Goal: Download file/media

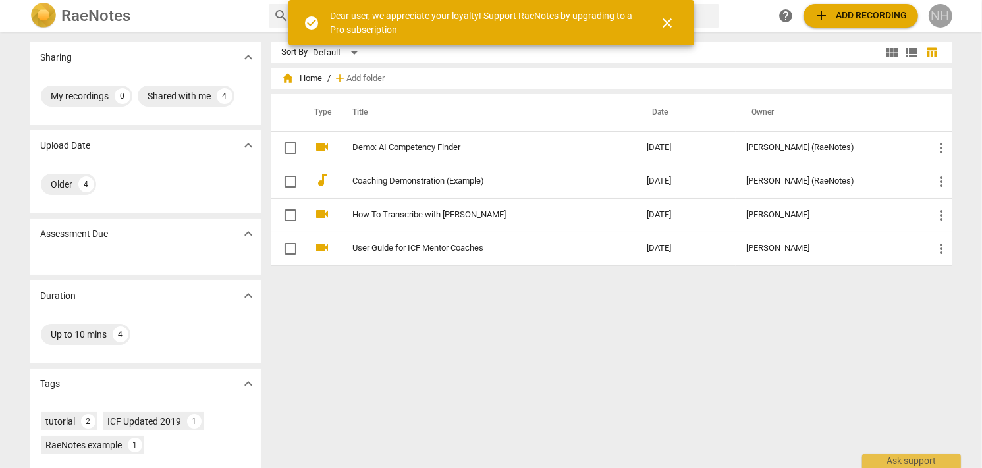
click at [936, 10] on div "NH" at bounding box center [940, 16] width 24 height 24
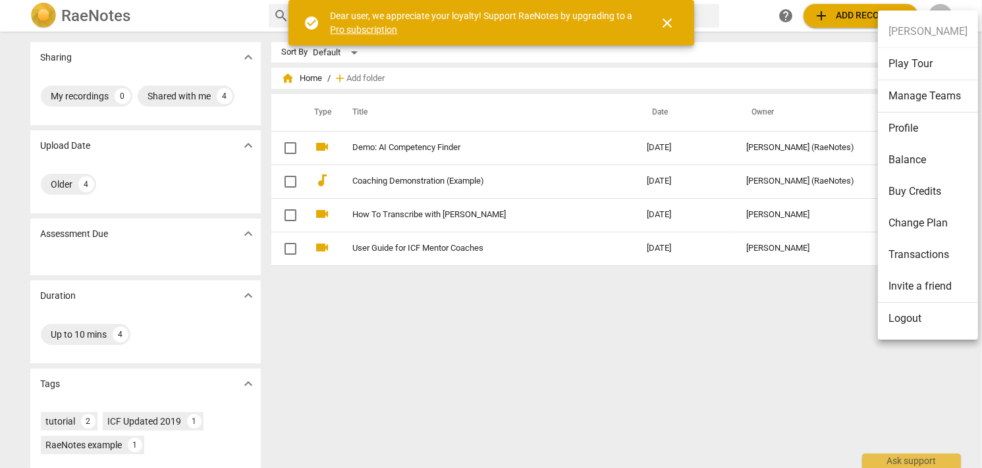
click at [851, 20] on div at bounding box center [491, 234] width 982 height 468
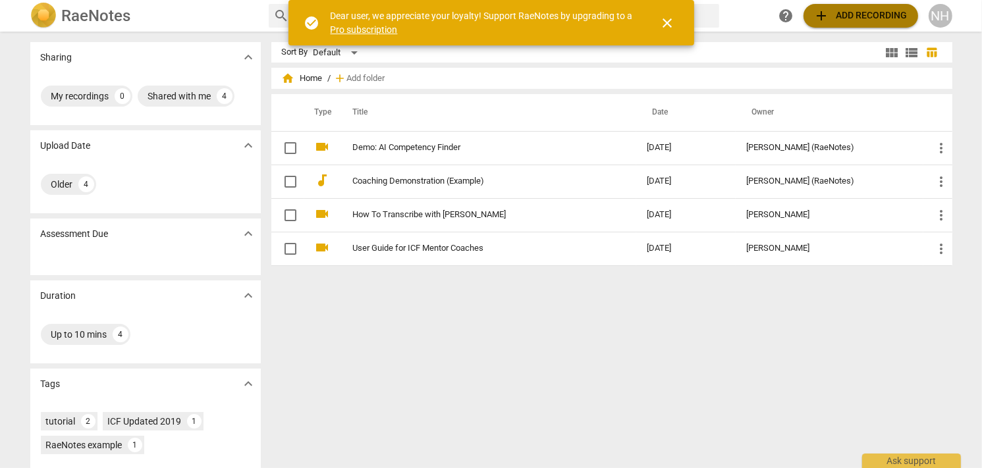
click at [844, 11] on span "add Add recording" at bounding box center [860, 16] width 93 height 16
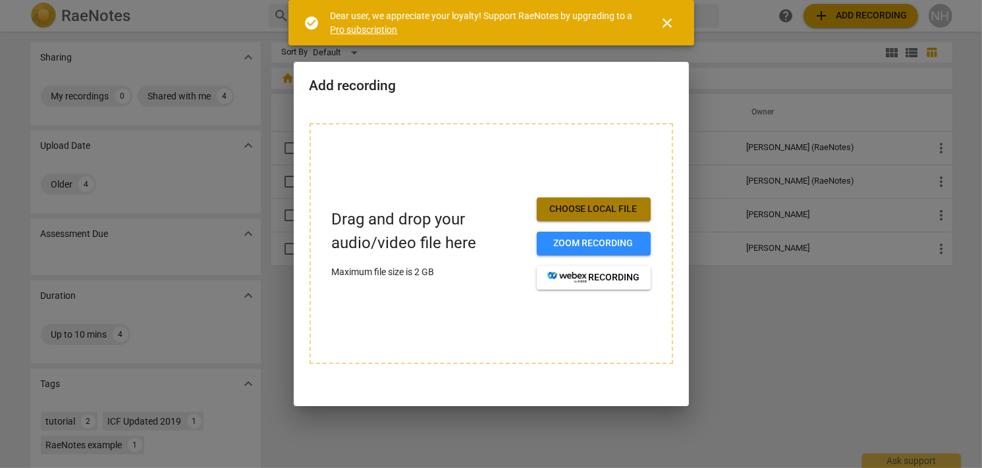
click at [580, 210] on span "Choose local file" at bounding box center [593, 209] width 93 height 13
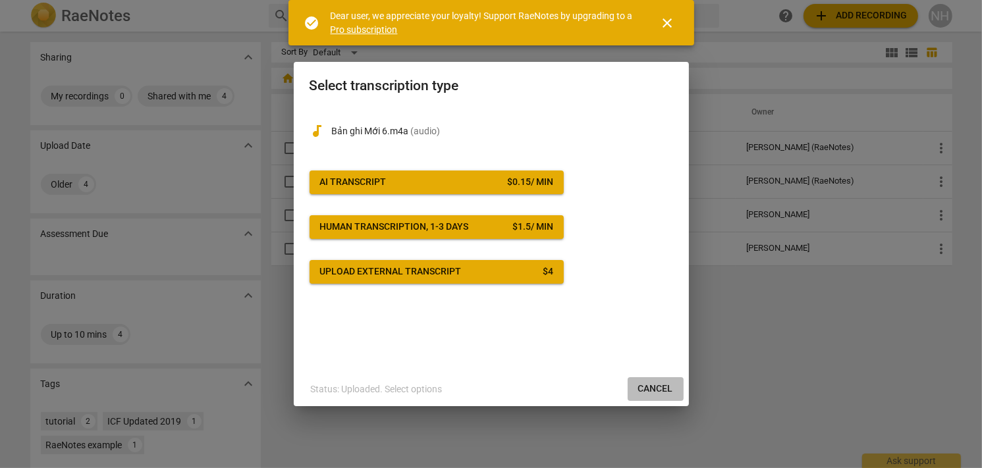
click at [660, 388] on span "Cancel" at bounding box center [655, 388] width 35 height 13
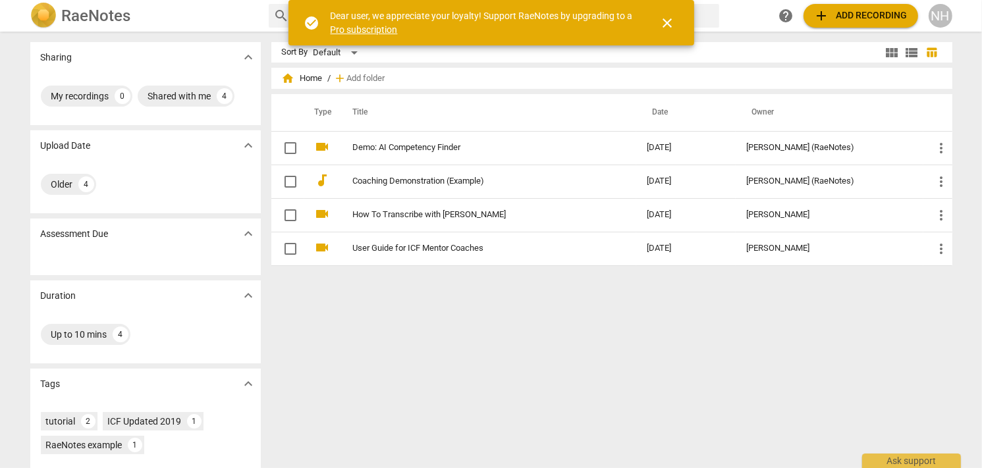
click at [668, 26] on span "close" at bounding box center [668, 23] width 16 height 16
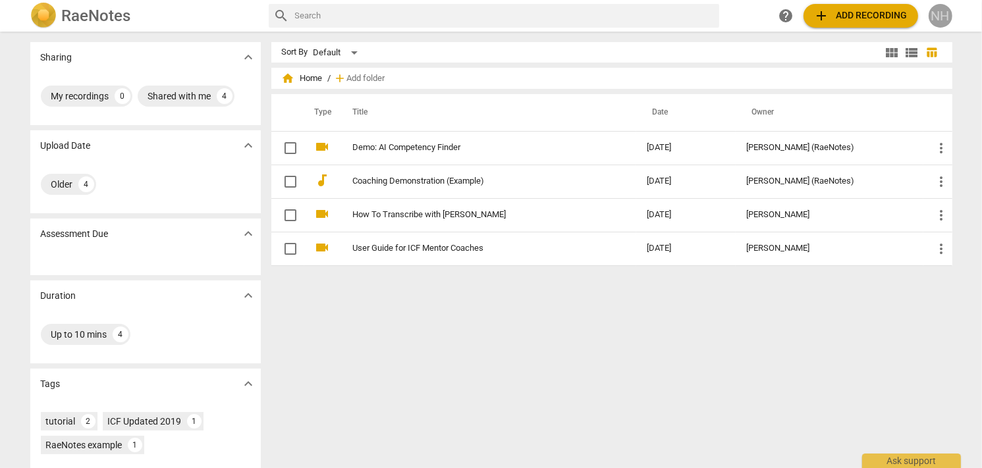
click at [935, 15] on div "NH" at bounding box center [940, 16] width 24 height 24
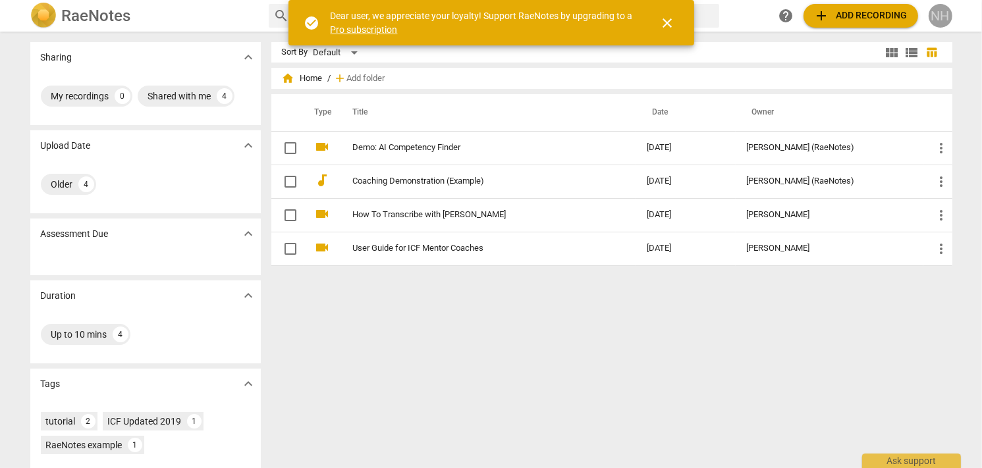
click at [930, 13] on div "NH" at bounding box center [940, 16] width 24 height 24
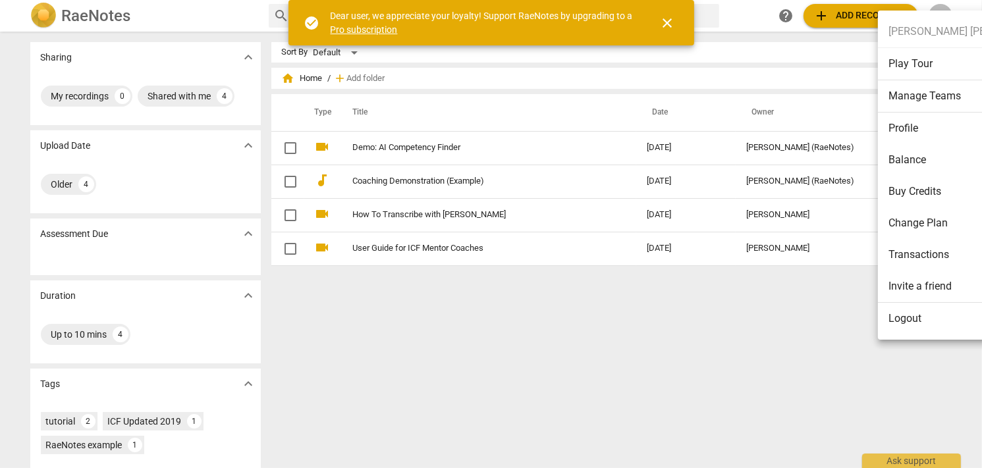
click at [908, 318] on li "Logout" at bounding box center [969, 319] width 182 height 32
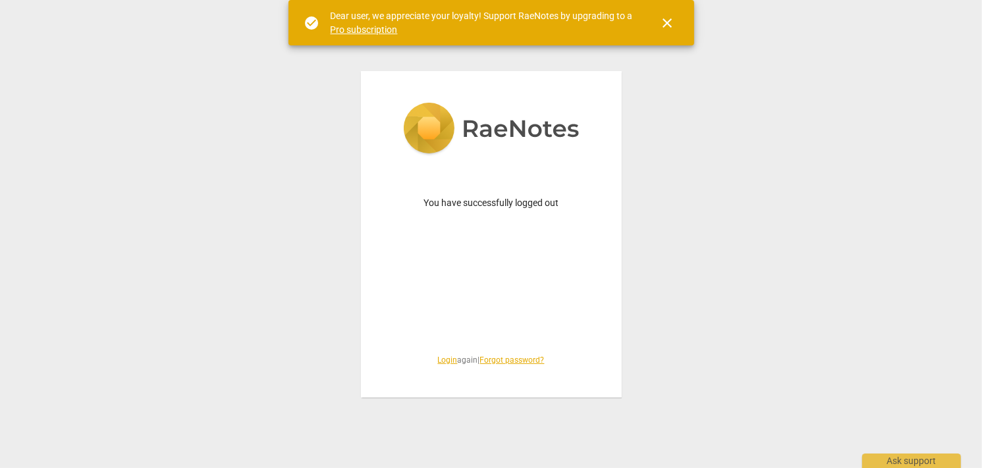
click at [440, 363] on link "Login" at bounding box center [448, 359] width 20 height 9
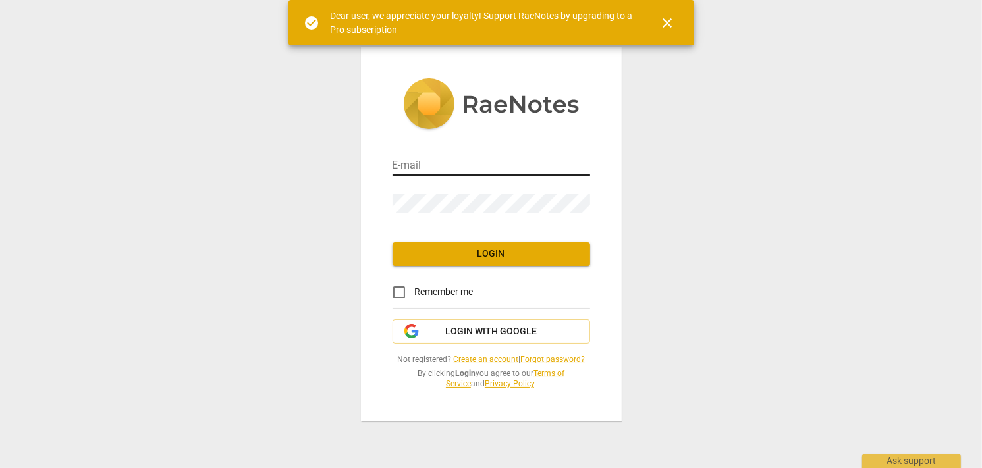
click at [488, 167] on input "email" at bounding box center [490, 166] width 197 height 19
paste input "team1.hr10@gmail.com"
type input "team1.hr10@gmail.com"
click at [483, 334] on span "Login with Google" at bounding box center [491, 331] width 92 height 13
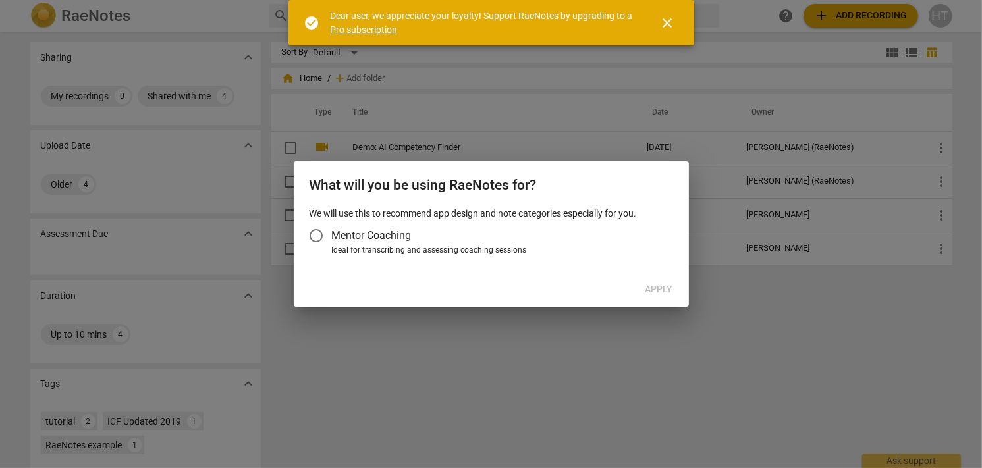
click at [674, 22] on span "close" at bounding box center [668, 23] width 16 height 16
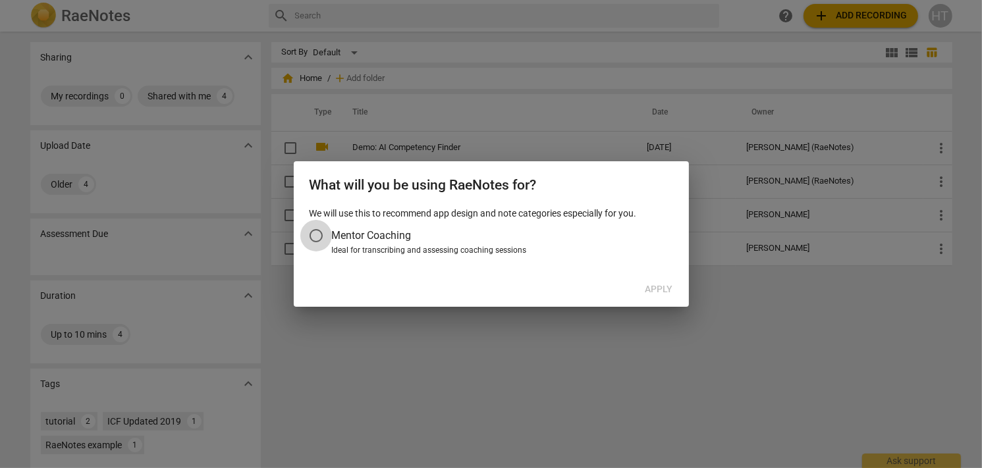
click at [319, 239] on input "Mentor Coaching" at bounding box center [316, 236] width 32 height 32
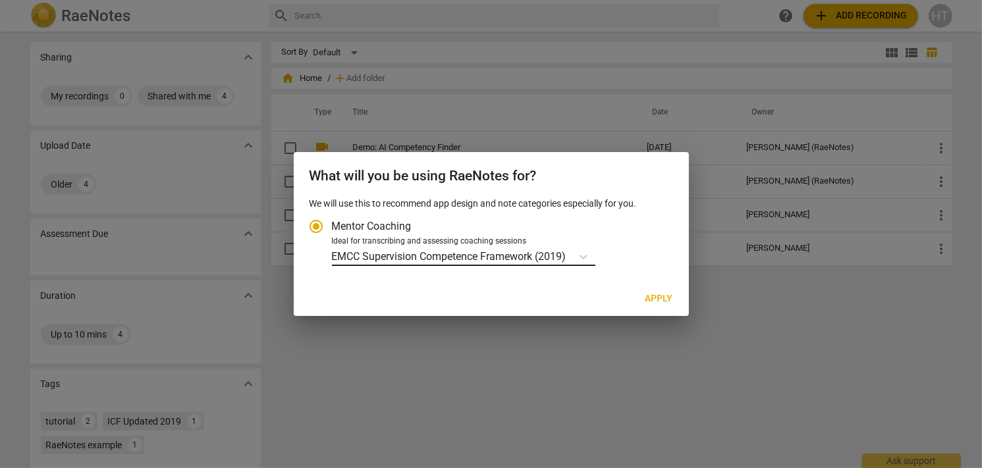
click at [546, 253] on p "EMCC Supervision Competence Framework (2019)" at bounding box center [449, 256] width 234 height 15
click at [0, 0] on input "Ideal for transcribing and assessing coaching sessions EMCC Supervision Compete…" at bounding box center [0, 0] width 0 height 0
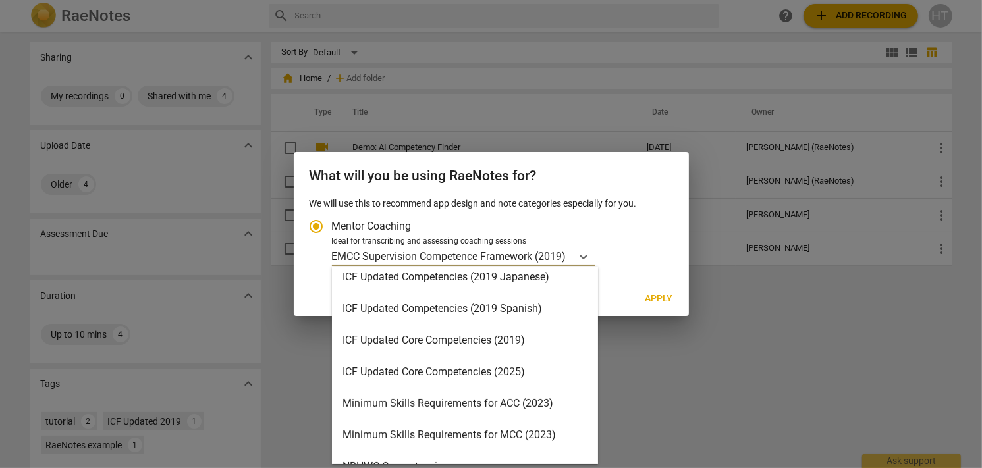
scroll to position [313, 0]
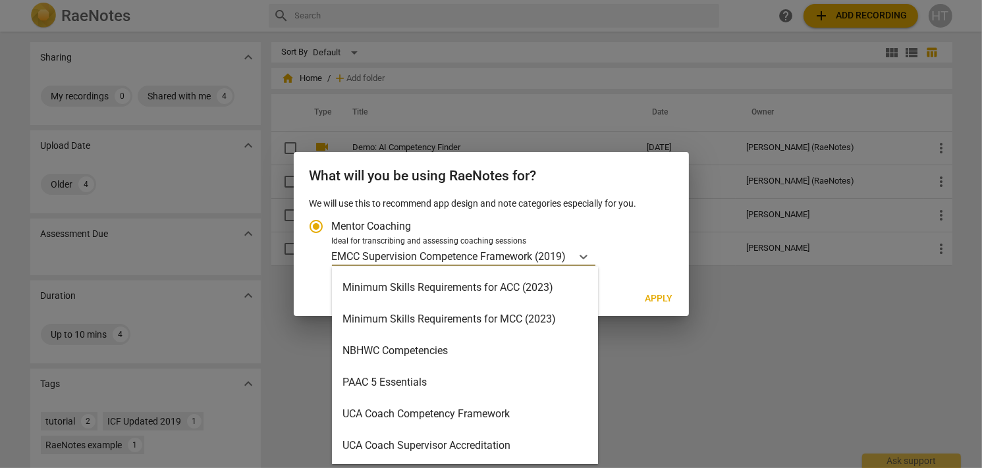
click at [489, 282] on div "Minimum Skills Requirements for ACC (2023)" at bounding box center [465, 288] width 266 height 32
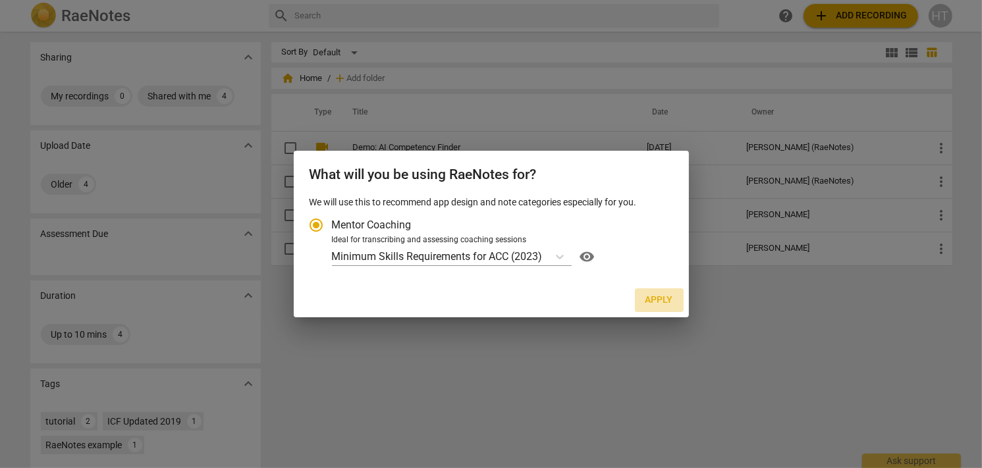
click at [650, 302] on span "Apply" at bounding box center [659, 300] width 28 height 13
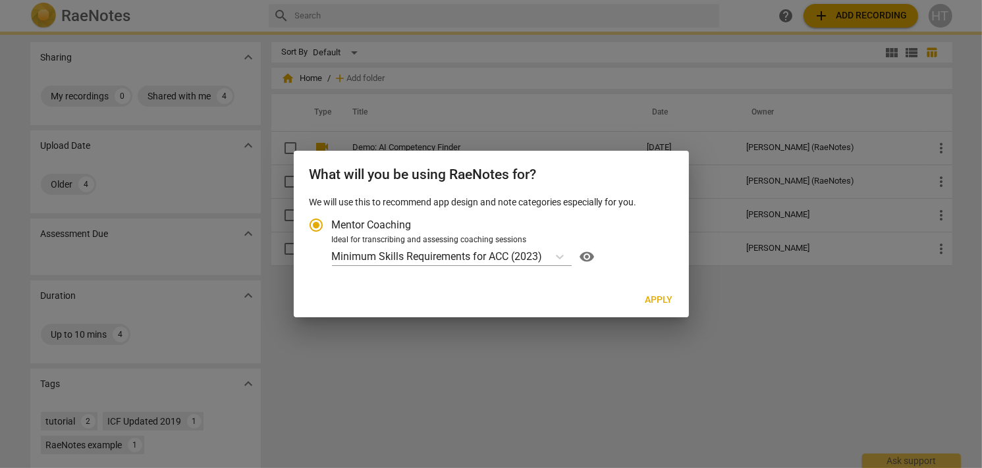
radio input "false"
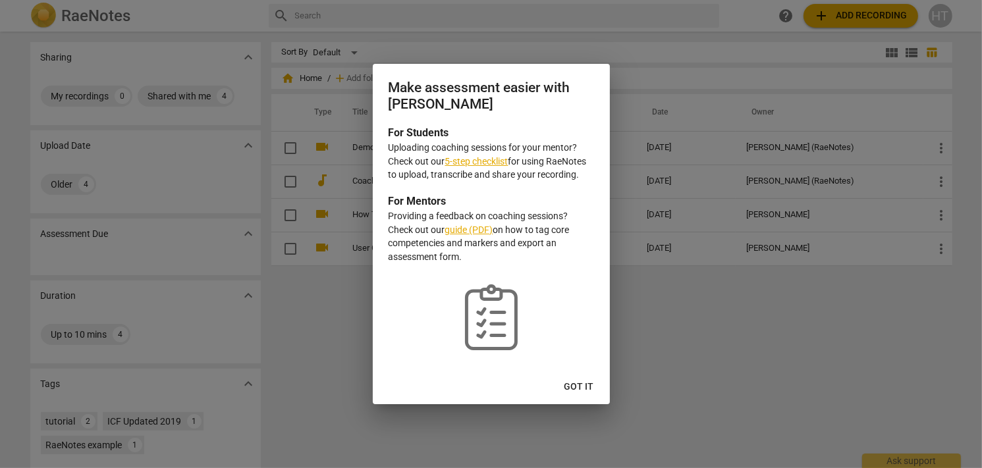
click at [583, 384] on span "Got it" at bounding box center [579, 386] width 30 height 13
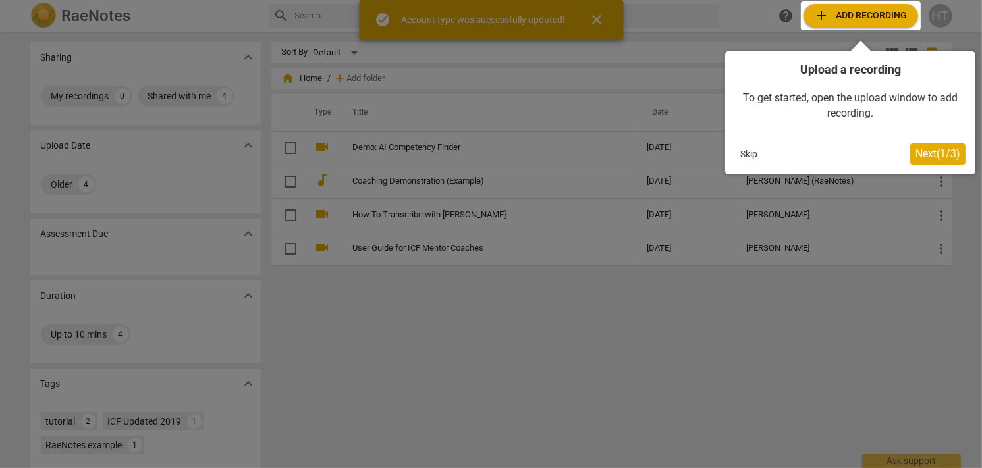
click at [852, 18] on div at bounding box center [860, 15] width 120 height 29
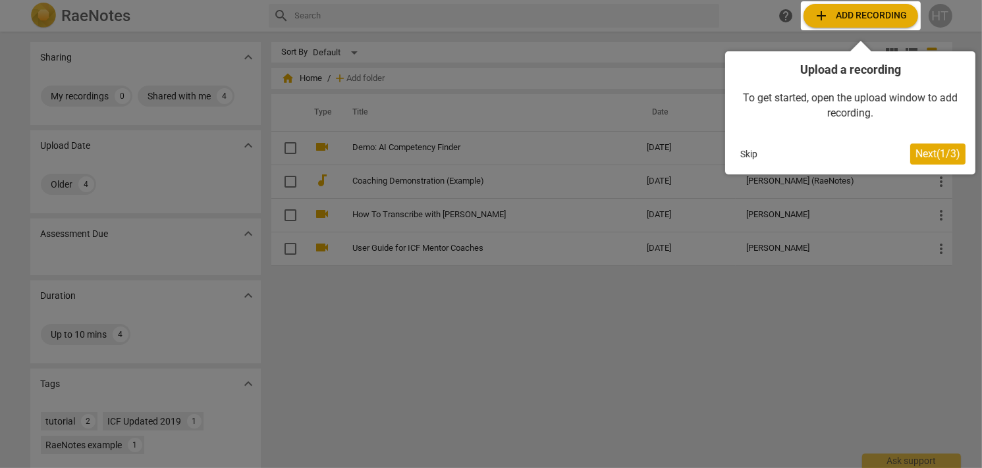
click at [920, 157] on span "Next ( 1 / 3 )" at bounding box center [937, 153] width 45 height 13
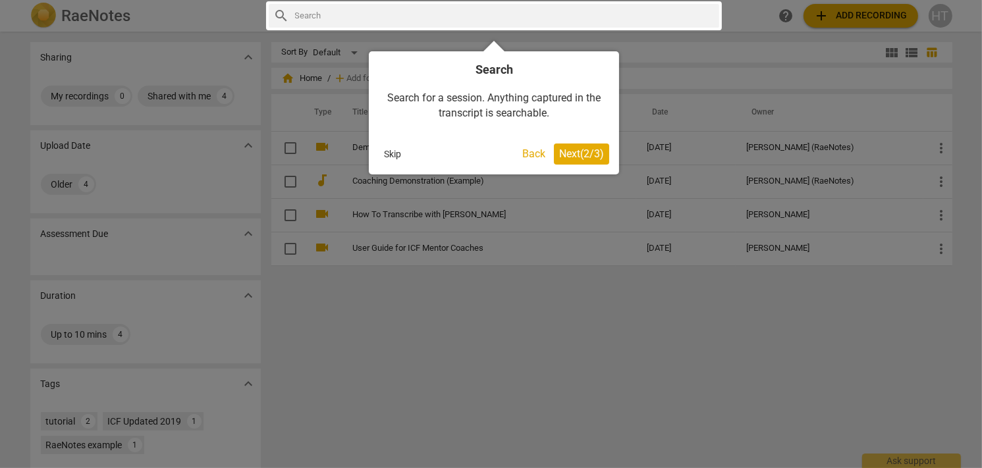
click at [603, 149] on span "Next ( 2 / 3 )" at bounding box center [581, 153] width 45 height 13
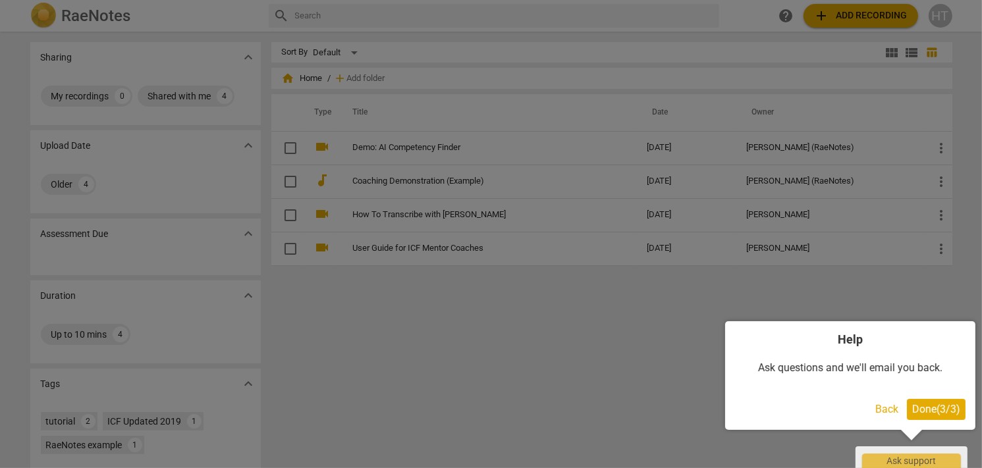
click at [929, 406] on span "Done ( 3 / 3 )" at bounding box center [936, 409] width 48 height 13
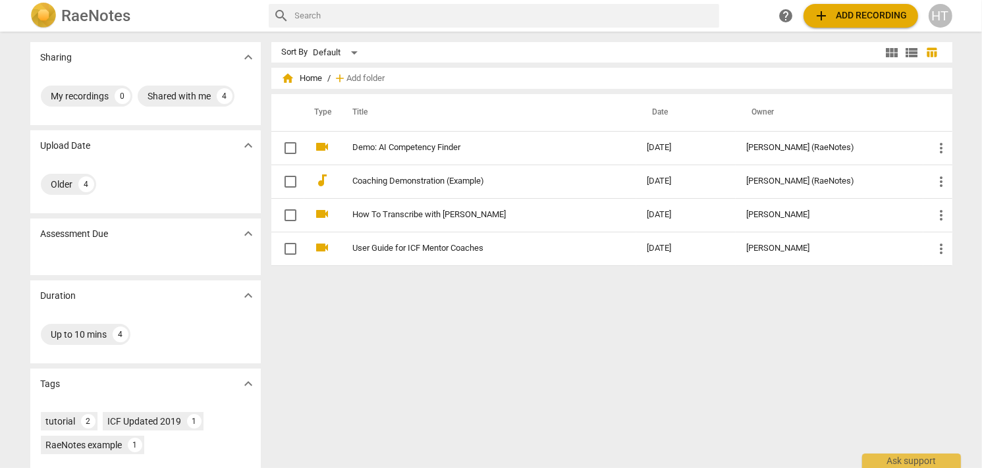
click at [863, 3] on div "RaeNotes search help add Add recording HT" at bounding box center [491, 16] width 943 height 26
click at [858, 9] on span "add Add recording" at bounding box center [860, 16] width 93 height 16
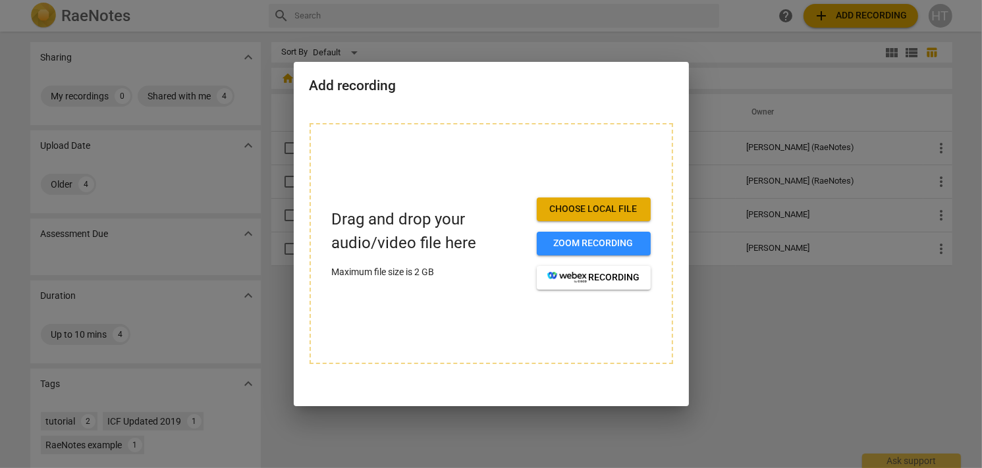
click at [593, 208] on span "Choose local file" at bounding box center [593, 209] width 93 height 13
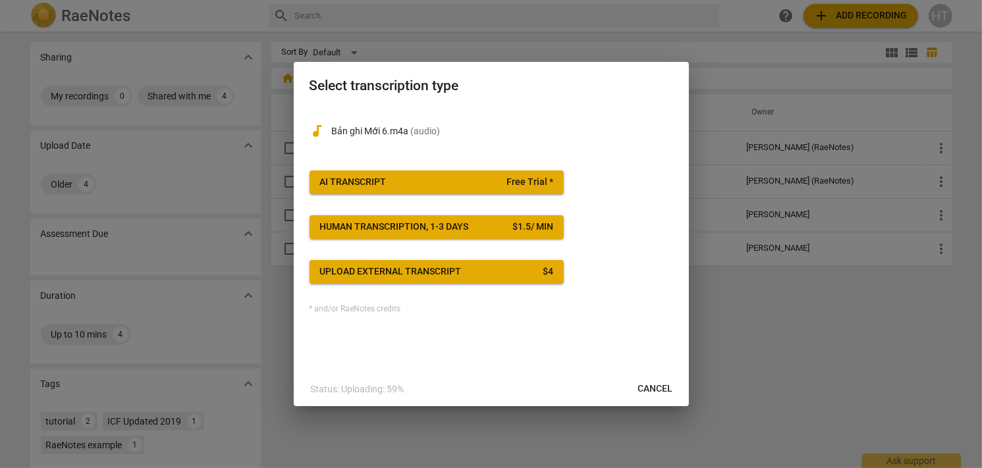
click at [390, 182] on span "AI Transcript Free Trial *" at bounding box center [436, 182] width 233 height 13
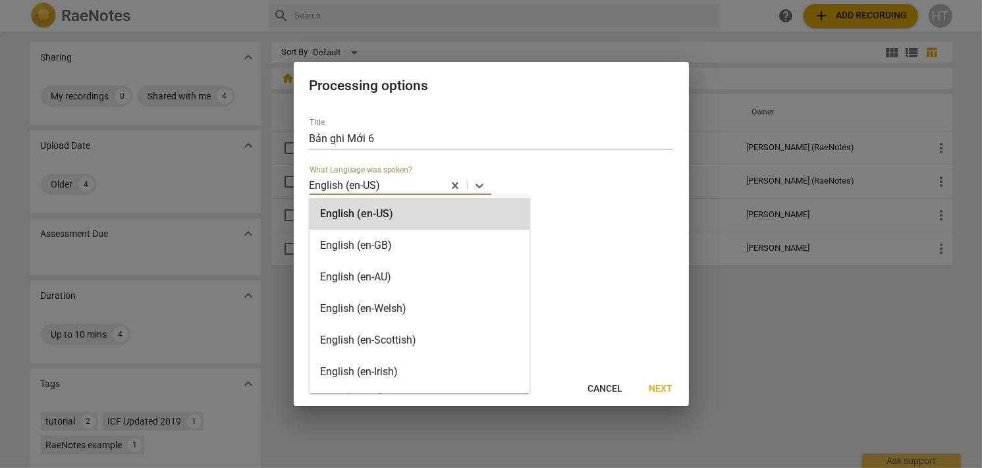
click at [407, 185] on div at bounding box center [412, 185] width 60 height 15
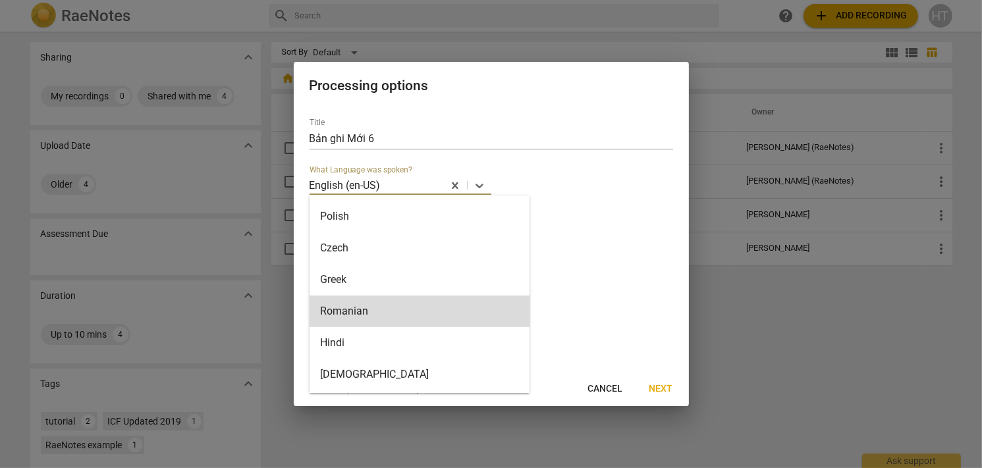
scroll to position [756, 0]
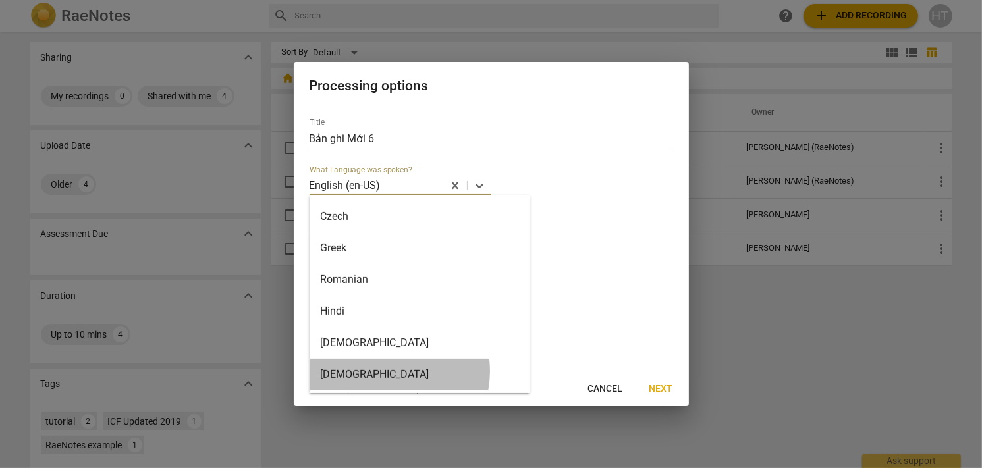
click at [386, 371] on div "Vietnamese" at bounding box center [419, 375] width 220 height 32
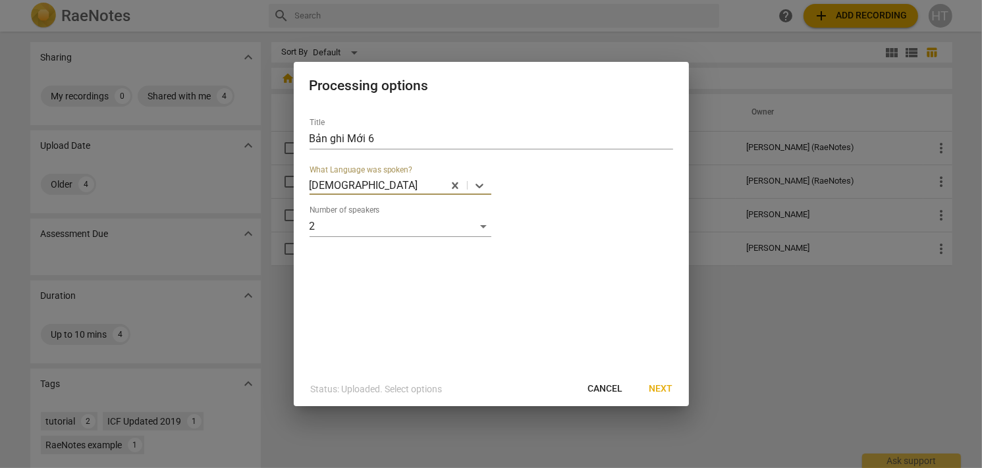
click at [653, 384] on span "Next" at bounding box center [661, 388] width 24 height 13
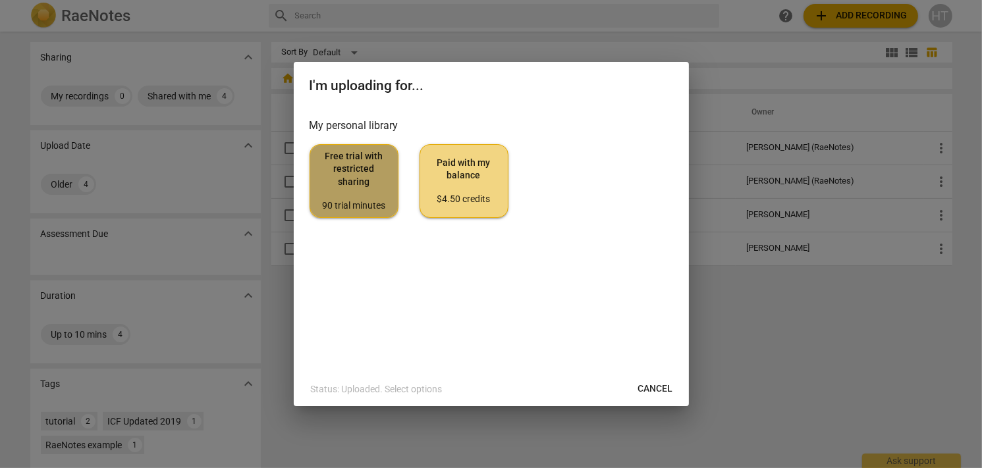
click at [340, 199] on div "90 trial minutes" at bounding box center [354, 205] width 66 height 13
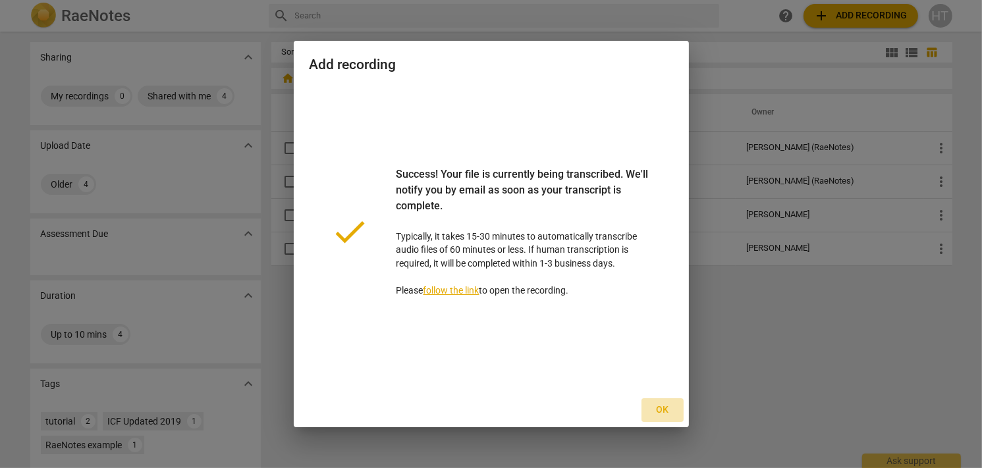
click at [668, 410] on span "Ok" at bounding box center [662, 410] width 21 height 13
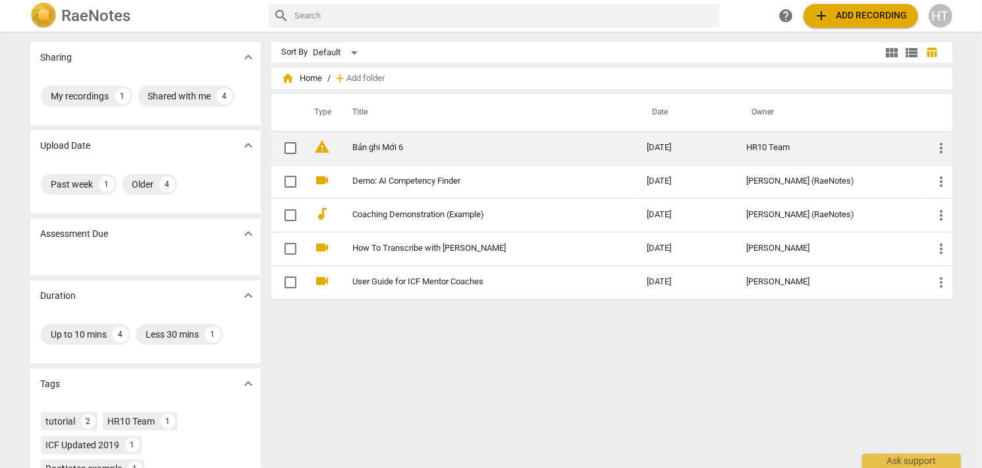
click at [388, 151] on link "Bản ghi Mới 6" at bounding box center [476, 148] width 246 height 10
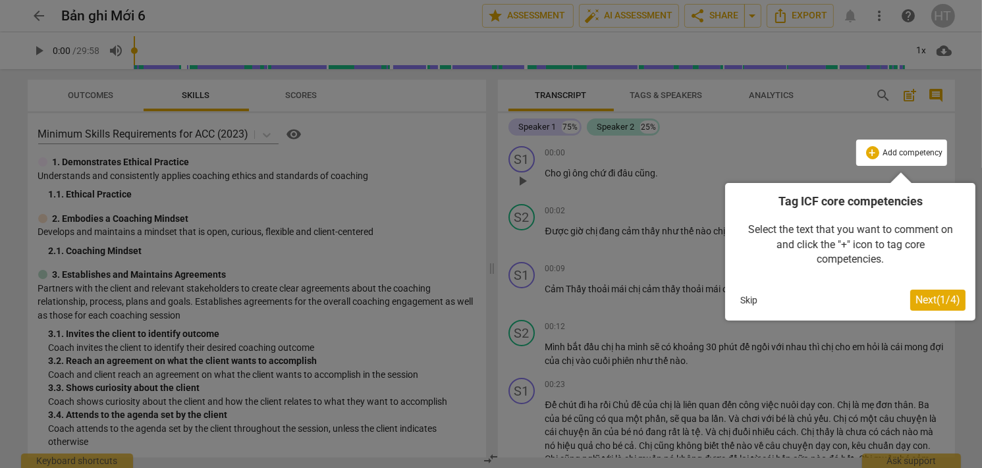
click at [933, 302] on span "Next ( 1 / 4 )" at bounding box center [937, 300] width 45 height 13
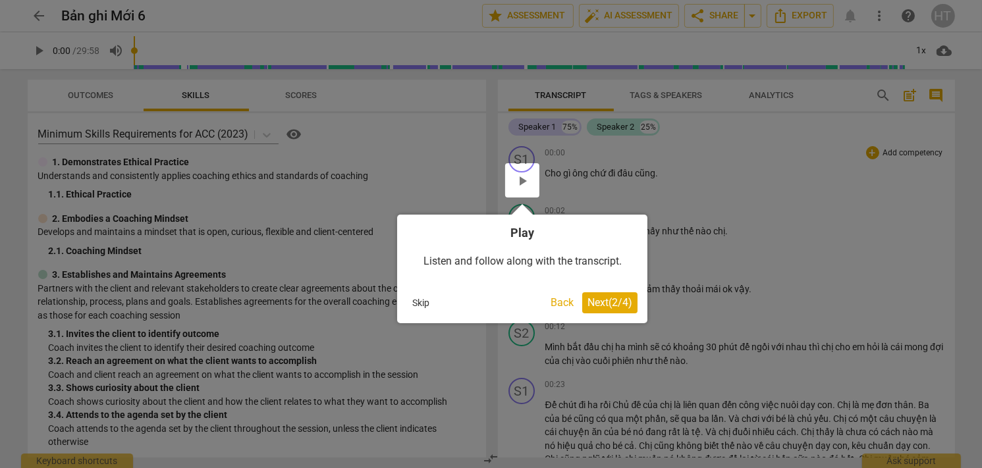
click at [617, 300] on span "Next ( 2 / 4 )" at bounding box center [609, 302] width 45 height 13
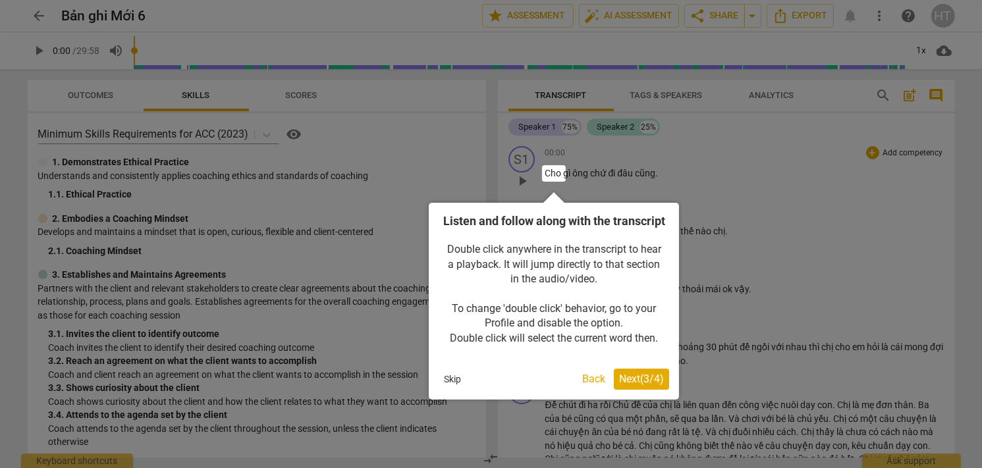
click at [631, 383] on div "Listen and follow along with the transcript Double click anywhere in the transc…" at bounding box center [554, 301] width 250 height 197
click at [630, 386] on button "Next ( 3 / 4 )" at bounding box center [641, 379] width 55 height 21
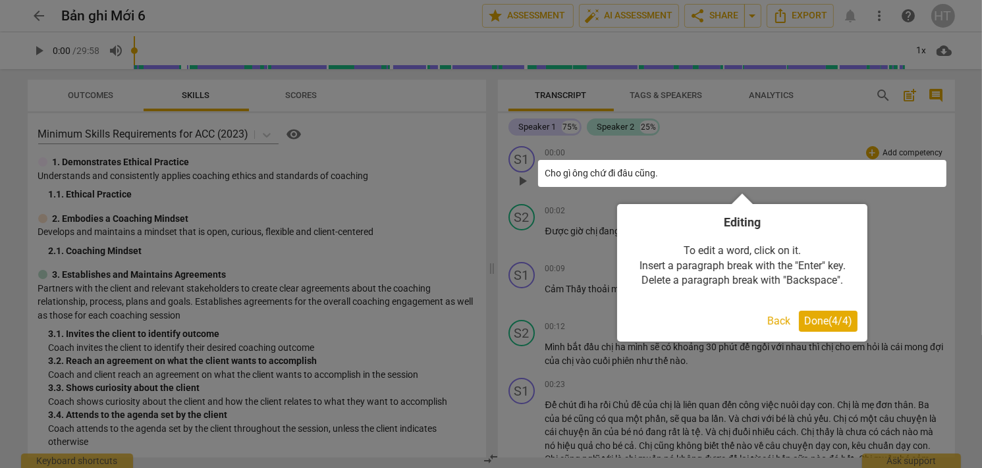
click at [807, 319] on span "Done ( 4 / 4 )" at bounding box center [828, 321] width 48 height 13
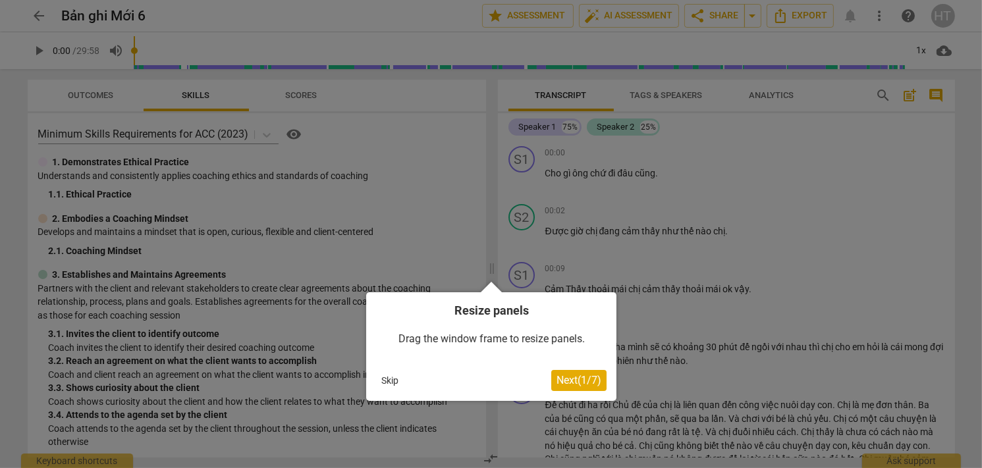
click at [575, 382] on span "Next ( 1 / 7 )" at bounding box center [578, 380] width 45 height 13
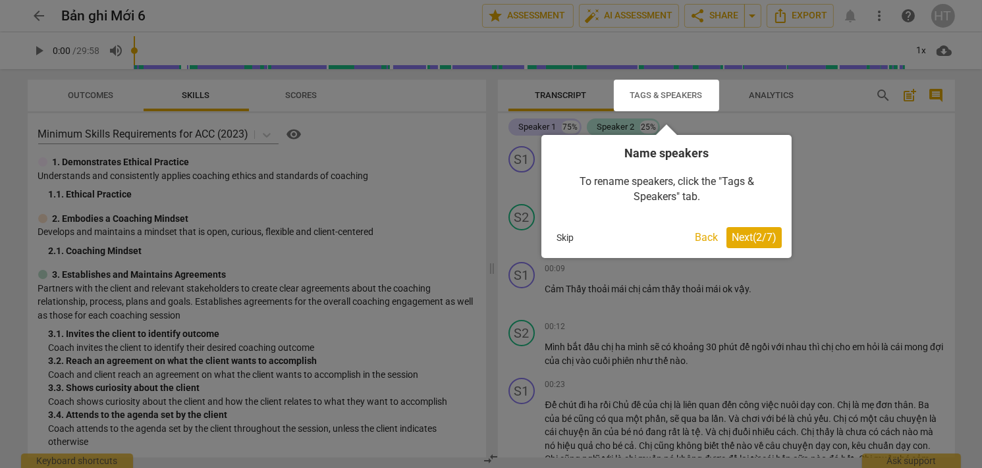
click at [756, 244] on span "Next ( 2 / 7 )" at bounding box center [753, 237] width 45 height 13
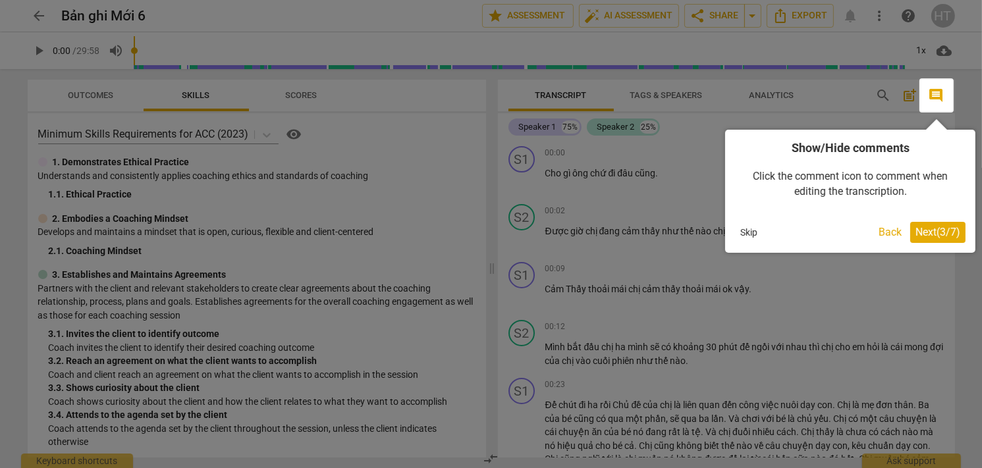
click at [931, 234] on span "Next ( 3 / 7 )" at bounding box center [937, 232] width 45 height 13
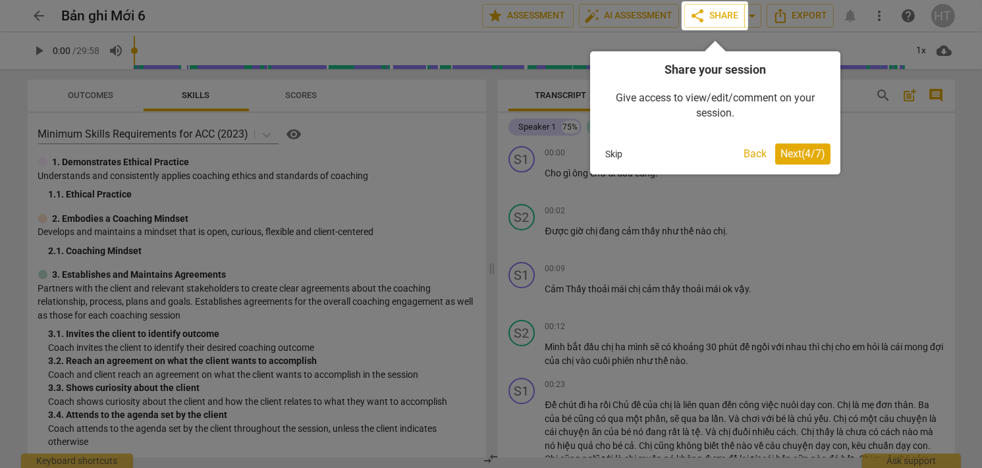
click at [808, 148] on span "Next ( 4 / 7 )" at bounding box center [802, 153] width 45 height 13
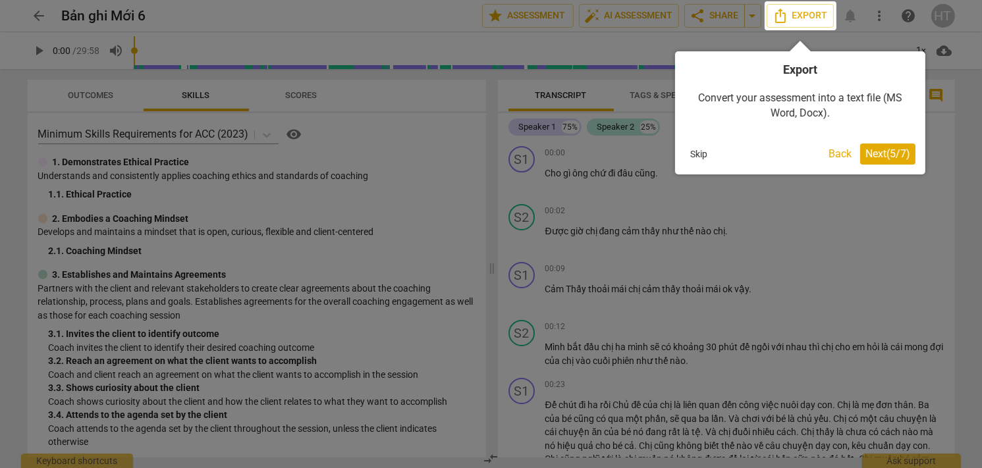
click at [860, 158] on button "Next ( 5 / 7 )" at bounding box center [887, 154] width 55 height 21
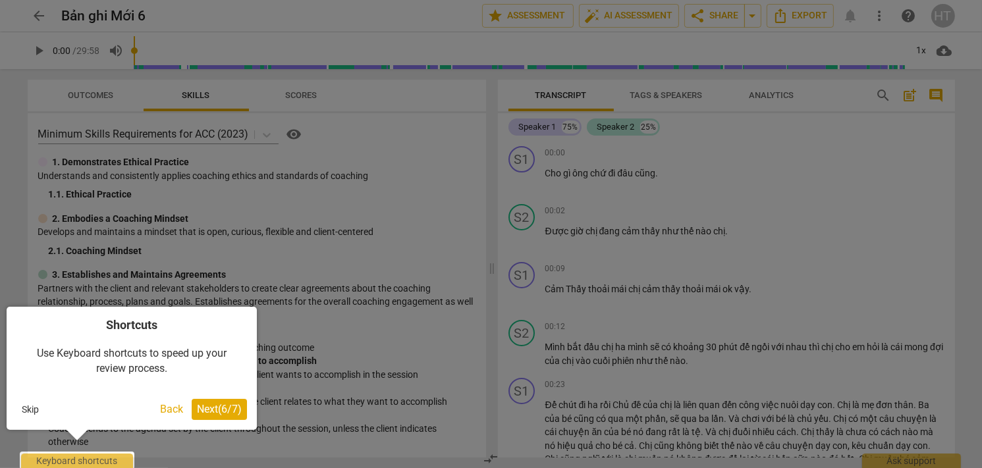
click at [207, 415] on span "Next ( 6 / 7 )" at bounding box center [219, 409] width 45 height 13
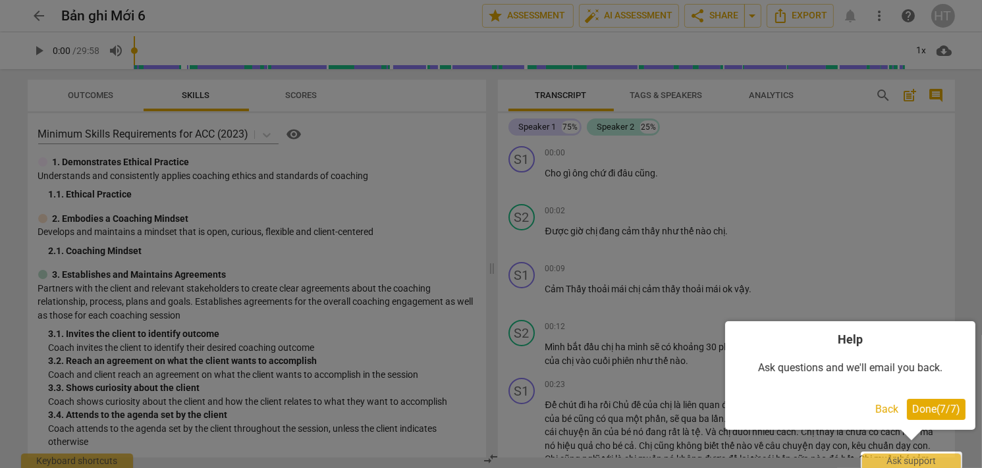
click at [940, 410] on span "Done ( 7 / 7 )" at bounding box center [936, 409] width 48 height 13
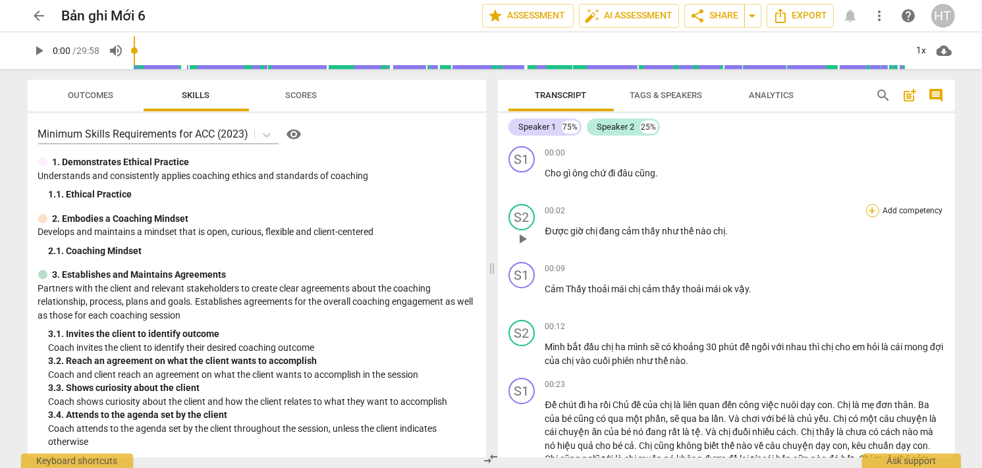
click at [868, 211] on div "+" at bounding box center [872, 210] width 13 height 13
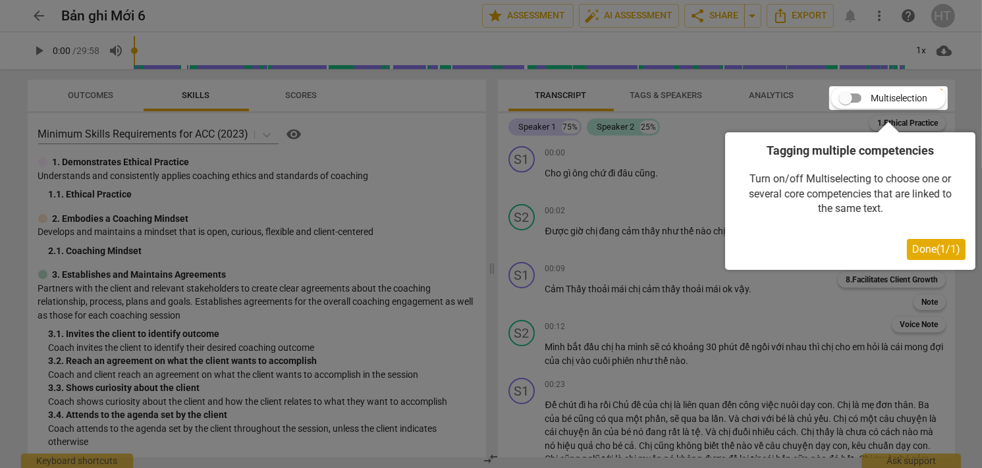
click at [934, 259] on button "Done ( 1 / 1 )" at bounding box center [935, 249] width 59 height 21
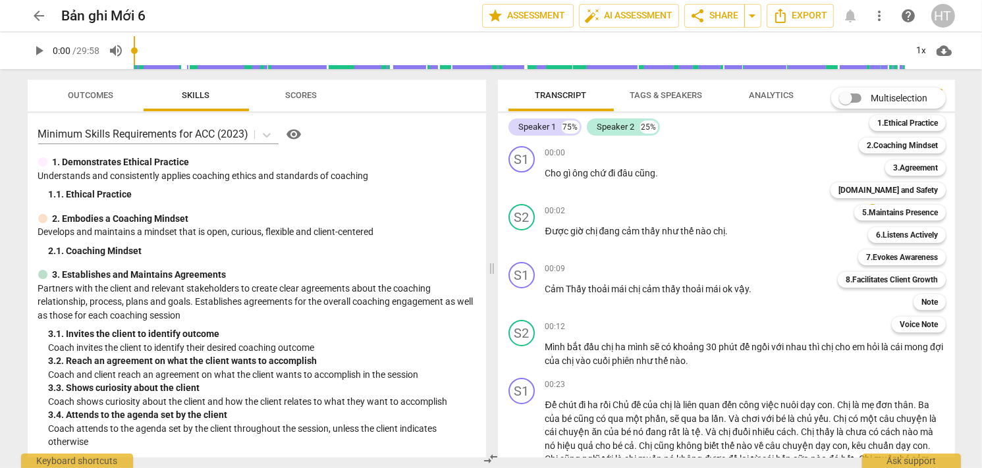
click at [963, 294] on div "Note 9" at bounding box center [936, 302] width 57 height 22
click at [699, 228] on div at bounding box center [491, 234] width 982 height 468
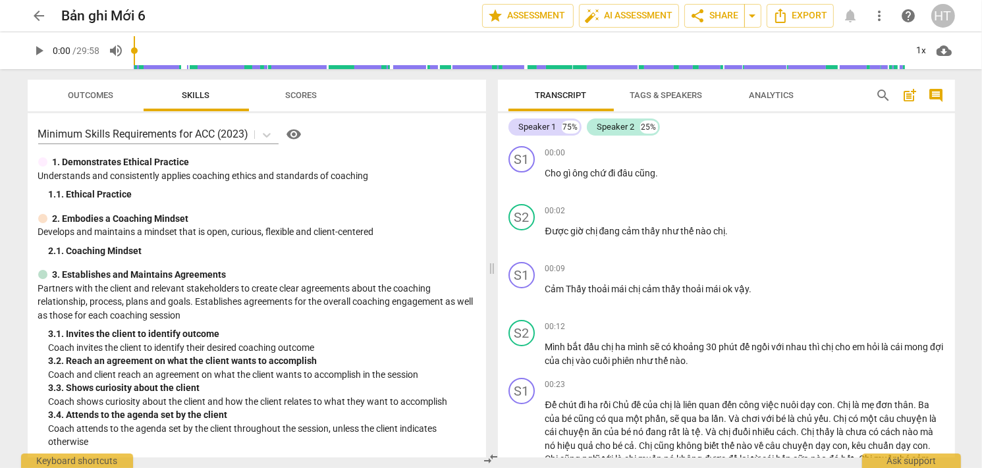
click at [699, 228] on span "như thế nào" at bounding box center [687, 231] width 51 height 11
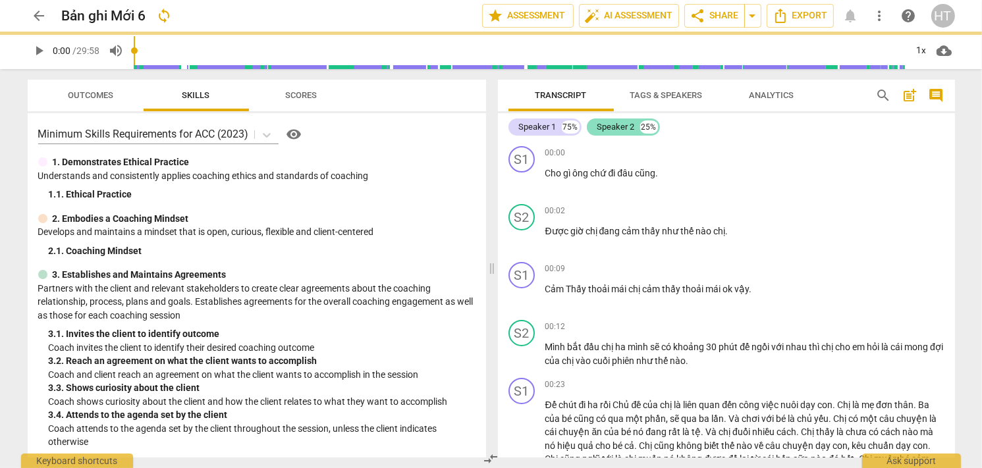
click at [621, 122] on div "Speaker 2" at bounding box center [616, 126] width 38 height 13
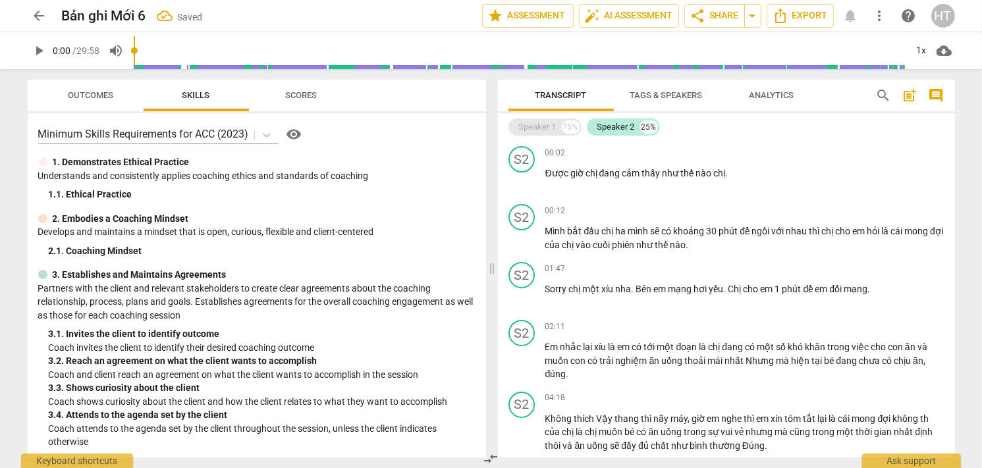
click at [540, 125] on div "Speaker 1" at bounding box center [538, 126] width 38 height 13
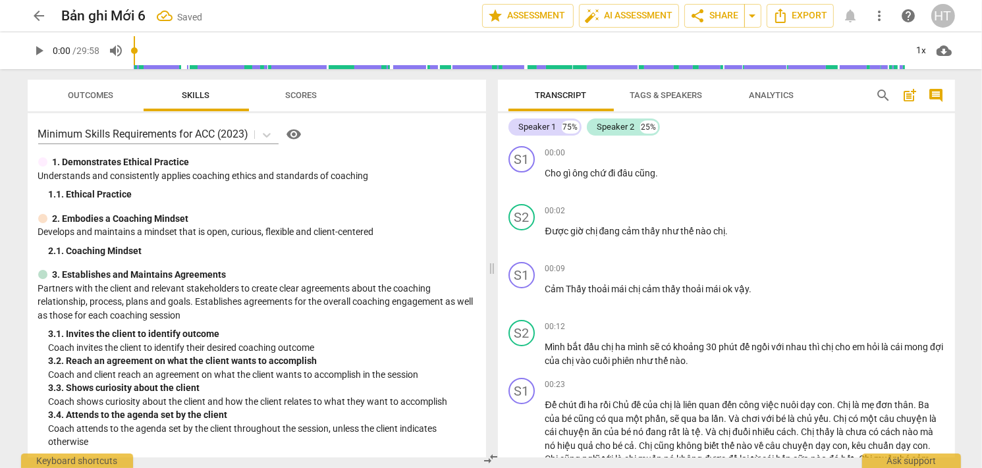
click at [669, 95] on span "Tags & Speakers" at bounding box center [666, 95] width 72 height 10
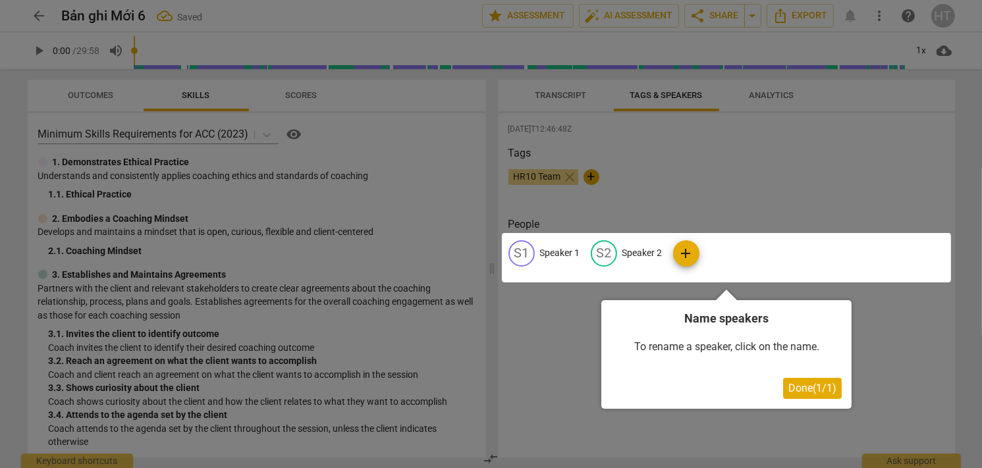
click at [755, 101] on div at bounding box center [491, 234] width 982 height 468
click at [797, 387] on span "Done ( 1 / 1 )" at bounding box center [812, 388] width 48 height 13
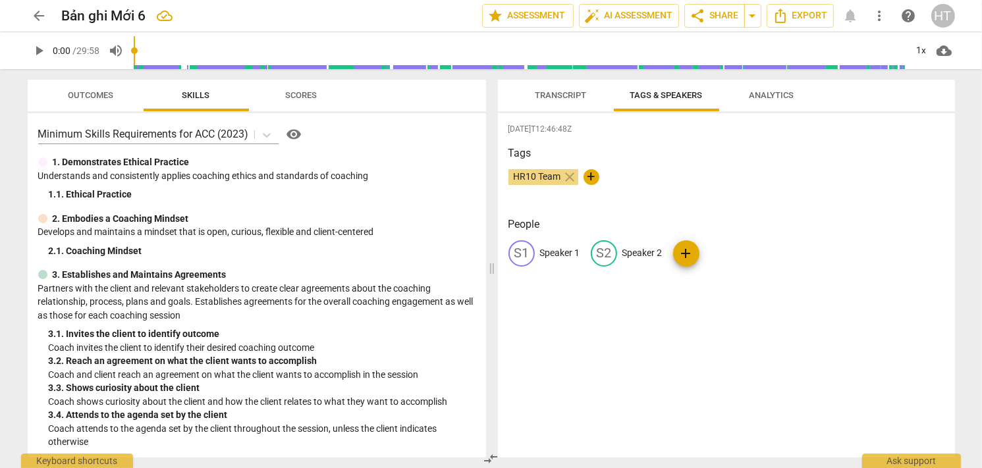
click at [758, 96] on span "Analytics" at bounding box center [771, 95] width 45 height 10
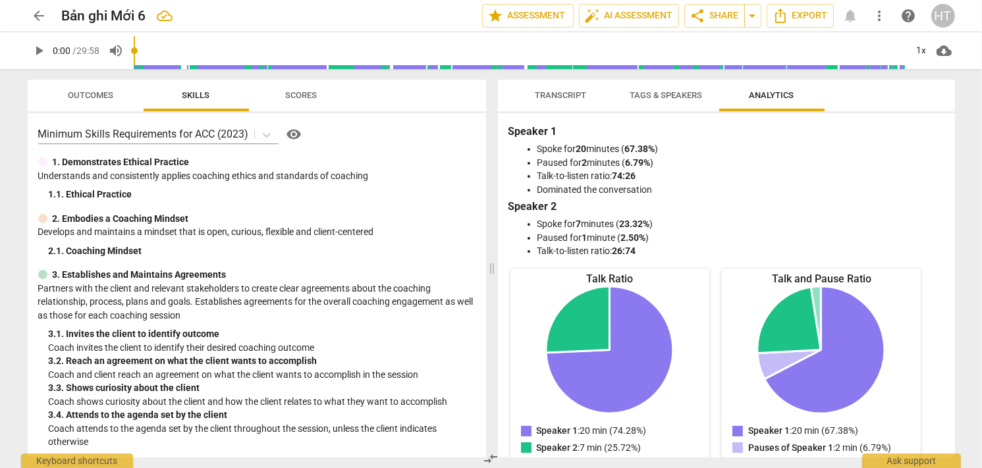
click at [579, 93] on span "Transcript" at bounding box center [560, 95] width 51 height 10
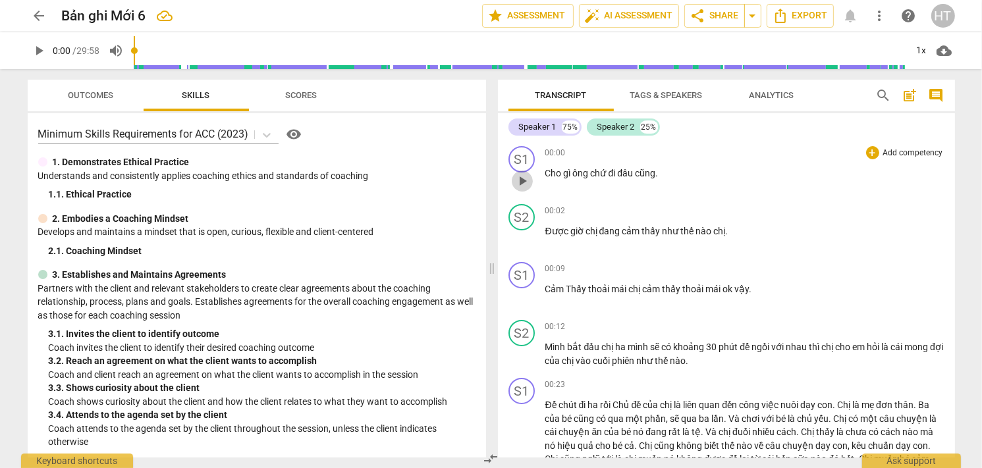
click at [524, 178] on span "play_arrow" at bounding box center [522, 181] width 16 height 16
click at [524, 178] on span "pause" at bounding box center [522, 181] width 16 height 16
click at [523, 239] on span "play_arrow" at bounding box center [522, 239] width 16 height 16
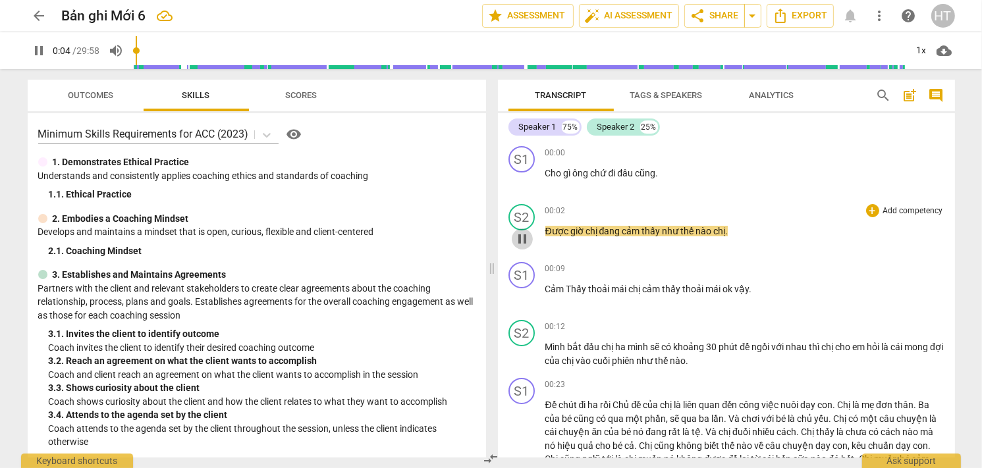
click at [523, 239] on span "pause" at bounding box center [522, 239] width 16 height 16
type input "5"
click at [914, 97] on span "post_add" at bounding box center [910, 96] width 16 height 16
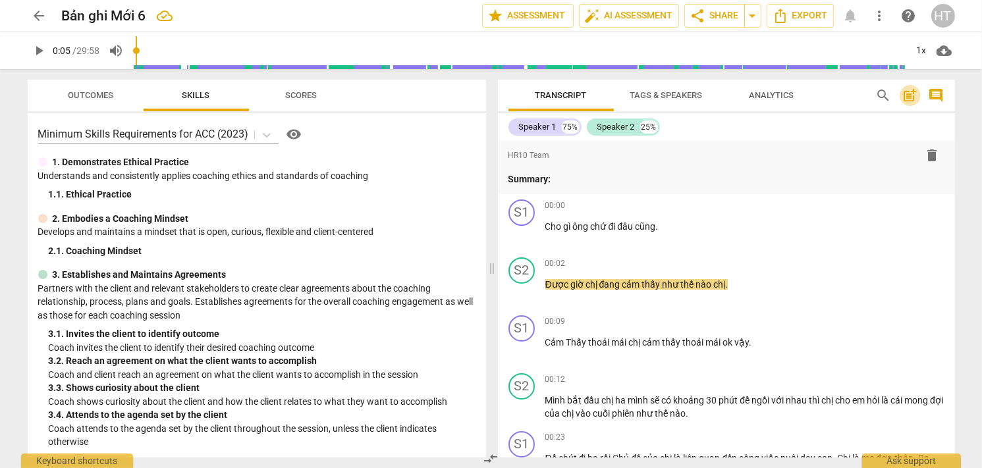
click at [914, 97] on span "post_add" at bounding box center [910, 96] width 16 height 16
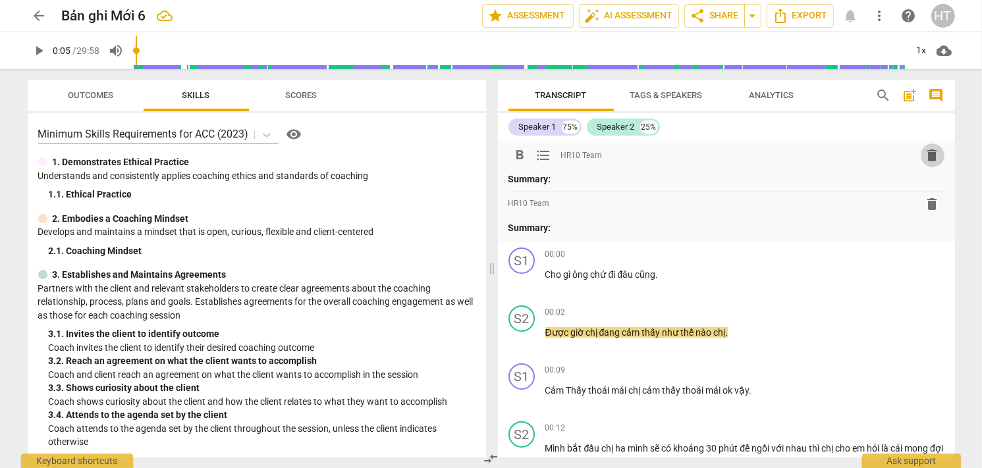
click at [924, 155] on span "delete" at bounding box center [932, 155] width 16 height 16
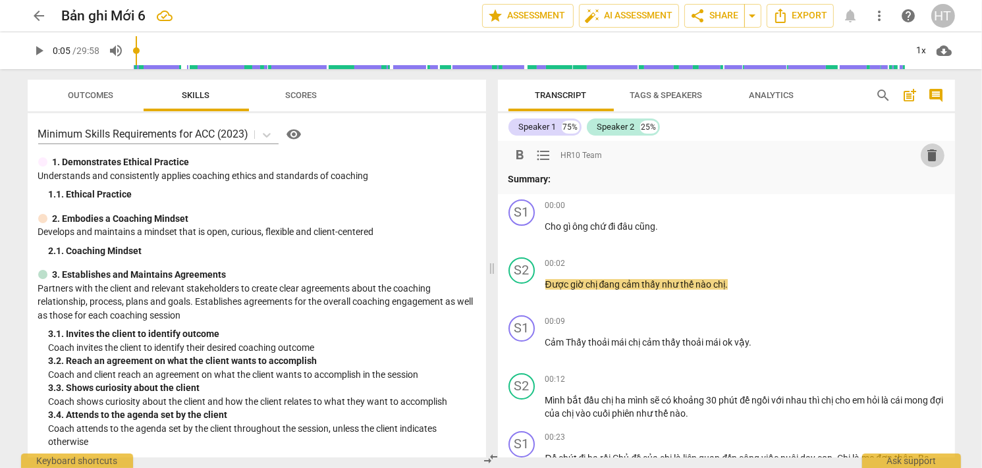
click at [925, 157] on span "delete" at bounding box center [932, 155] width 16 height 16
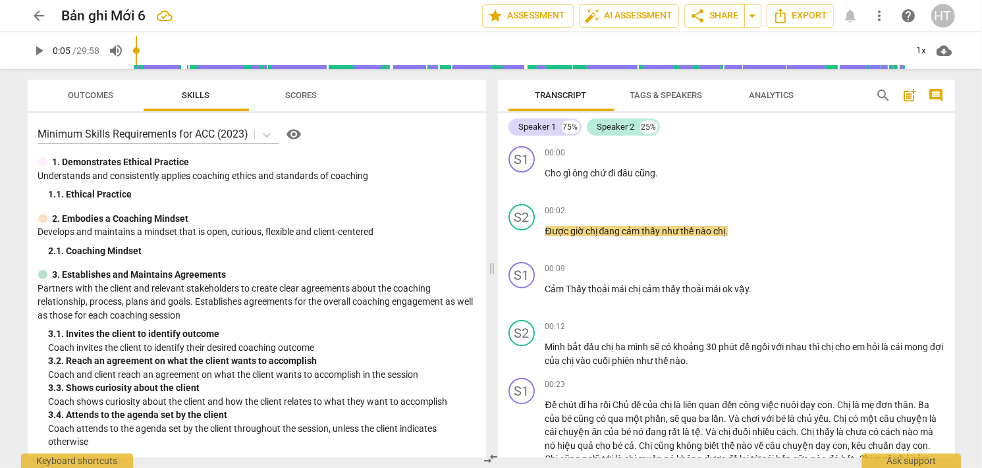
click at [927, 89] on span "comment" at bounding box center [936, 96] width 21 height 16
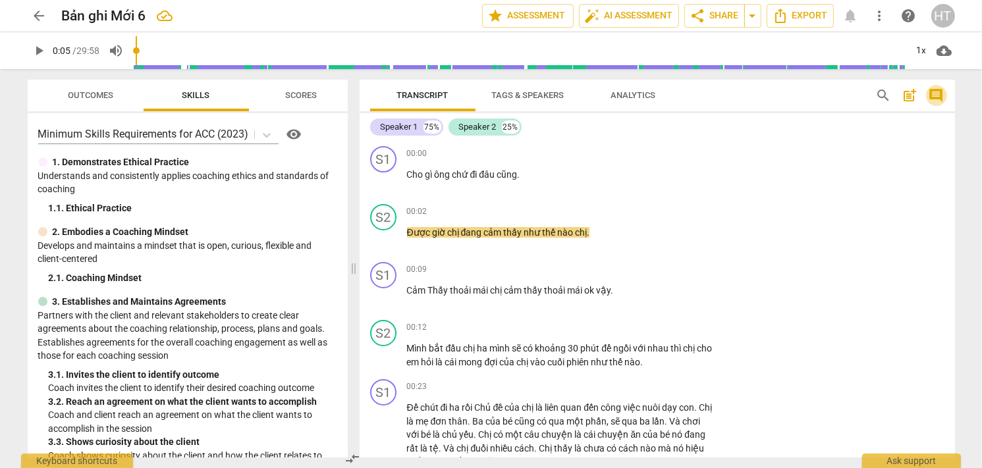
click at [931, 94] on span "comment" at bounding box center [936, 96] width 16 height 16
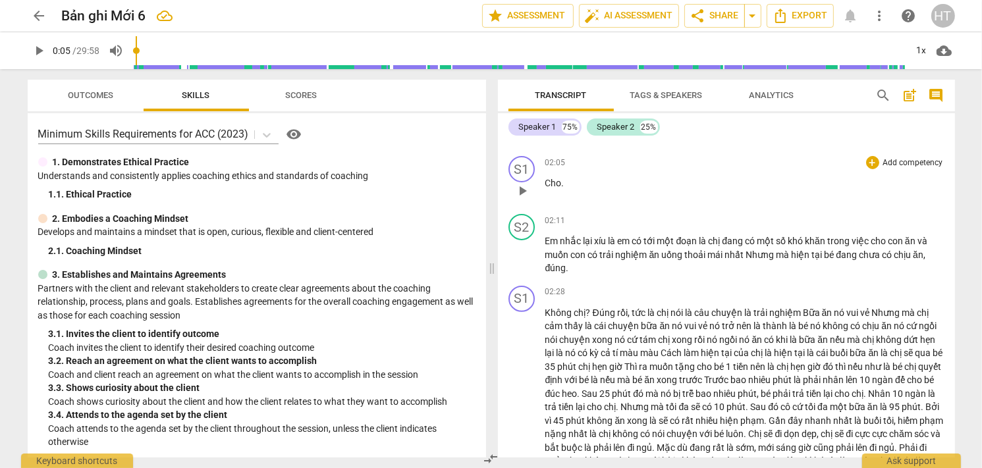
scroll to position [592, 0]
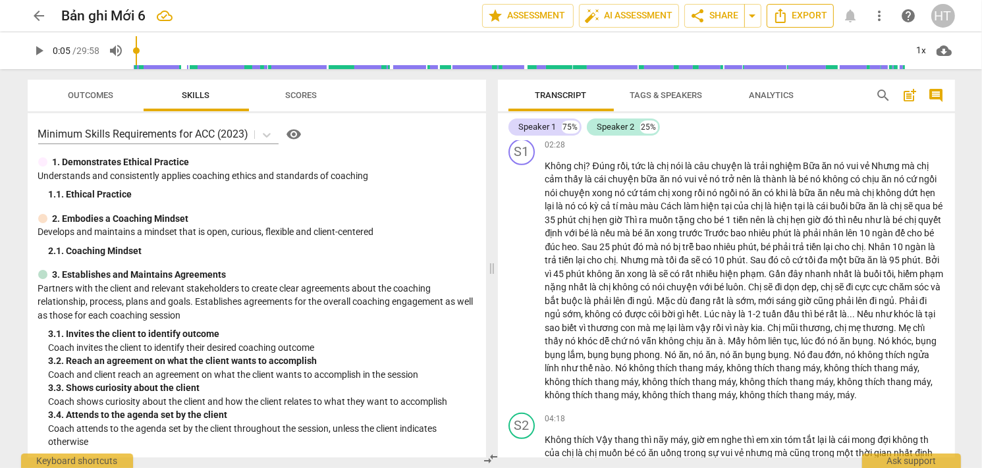
click at [795, 23] on span "Export" at bounding box center [799, 16] width 55 height 16
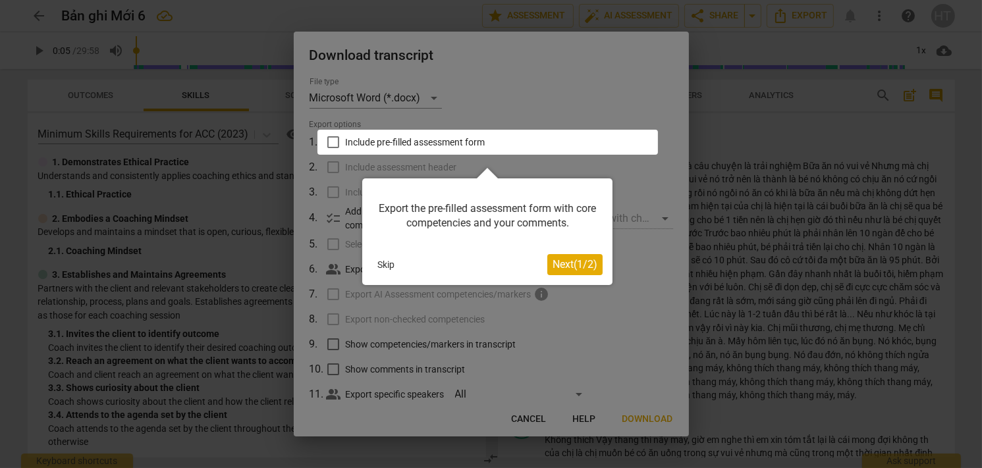
click at [332, 143] on div at bounding box center [487, 142] width 340 height 25
click at [567, 263] on span "Next ( 1 / 2 )" at bounding box center [574, 264] width 45 height 13
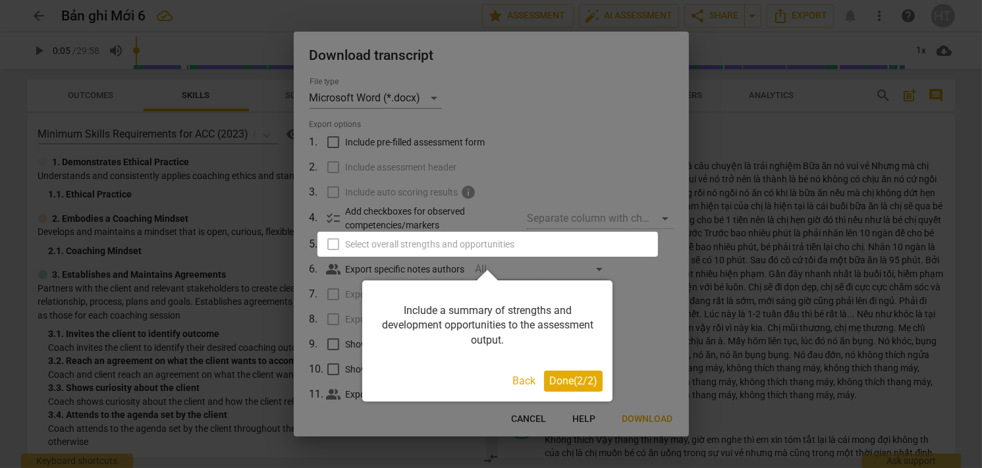
click at [579, 396] on div "Include a summary of strengths and development opportunities to the assessment …" at bounding box center [487, 340] width 250 height 121
click at [580, 387] on span "Done ( 2 / 2 )" at bounding box center [573, 381] width 48 height 13
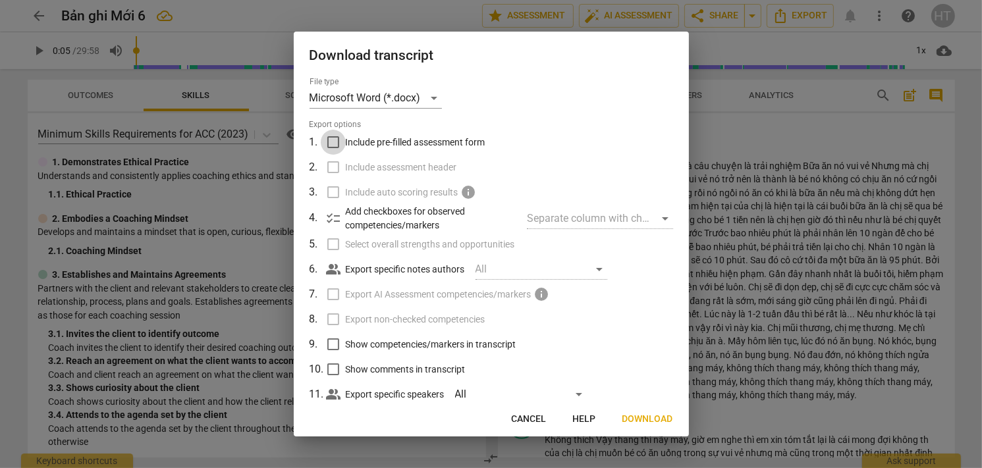
click at [332, 140] on input "Include pre-filled assessment form" at bounding box center [333, 142] width 25 height 25
checkbox input "true"
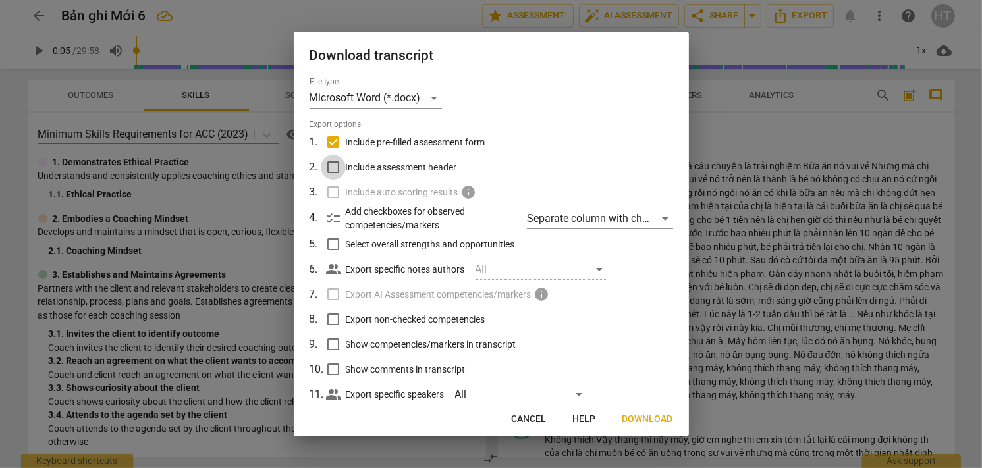
click at [332, 167] on input "Include assessment header" at bounding box center [333, 167] width 25 height 25
checkbox input "true"
click at [331, 247] on input "Select overall strengths and opportunities" at bounding box center [333, 244] width 25 height 25
checkbox input "true"
click at [345, 317] on input "Export non-checked competencies" at bounding box center [333, 319] width 25 height 25
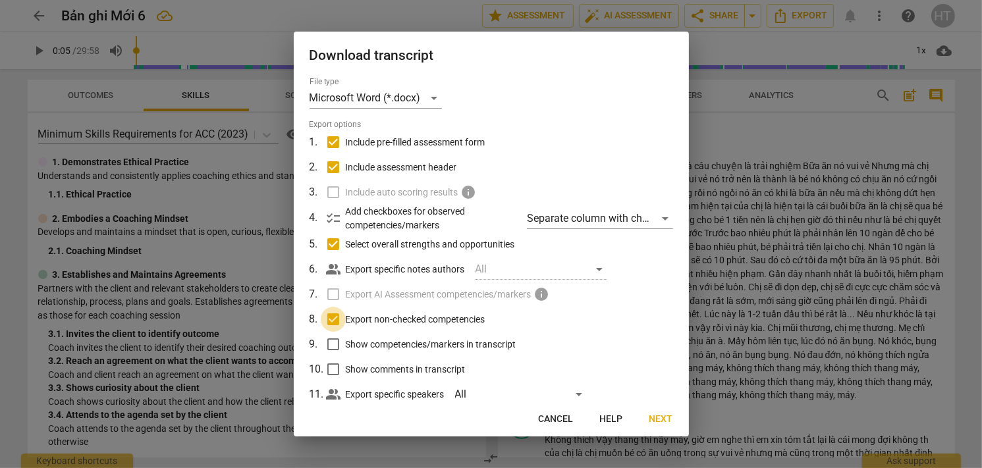
click at [332, 320] on input "Export non-checked competencies" at bounding box center [333, 319] width 25 height 25
checkbox input "false"
click at [658, 415] on span "Next" at bounding box center [661, 419] width 24 height 13
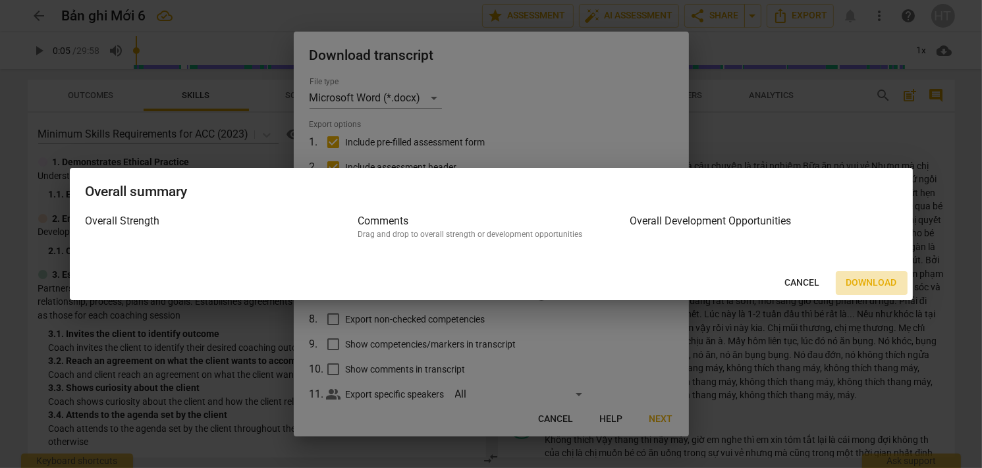
click at [855, 288] on span "Download" at bounding box center [871, 282] width 51 height 13
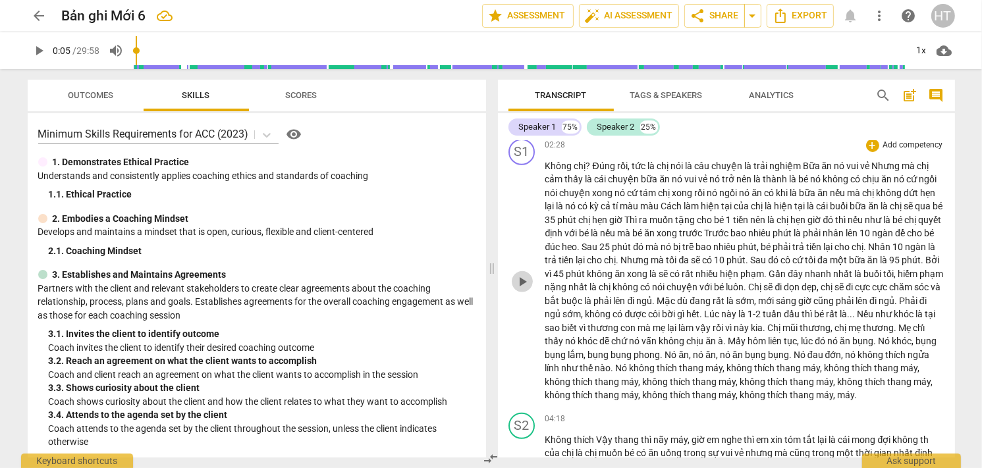
click at [518, 276] on span "play_arrow" at bounding box center [522, 282] width 16 height 16
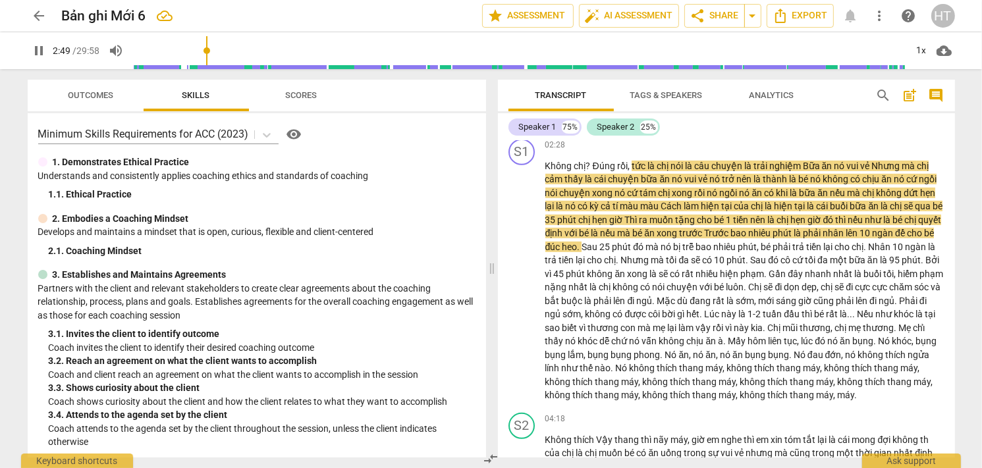
click at [966, 311] on div "arrow_back Bản ghi Mới 6 edit star Assessment auto_fix_high AI Assessment sh…" at bounding box center [491, 234] width 982 height 468
click at [44, 49] on span "pause" at bounding box center [40, 51] width 16 height 16
type input "172"
click at [800, 18] on span "Export" at bounding box center [799, 16] width 55 height 16
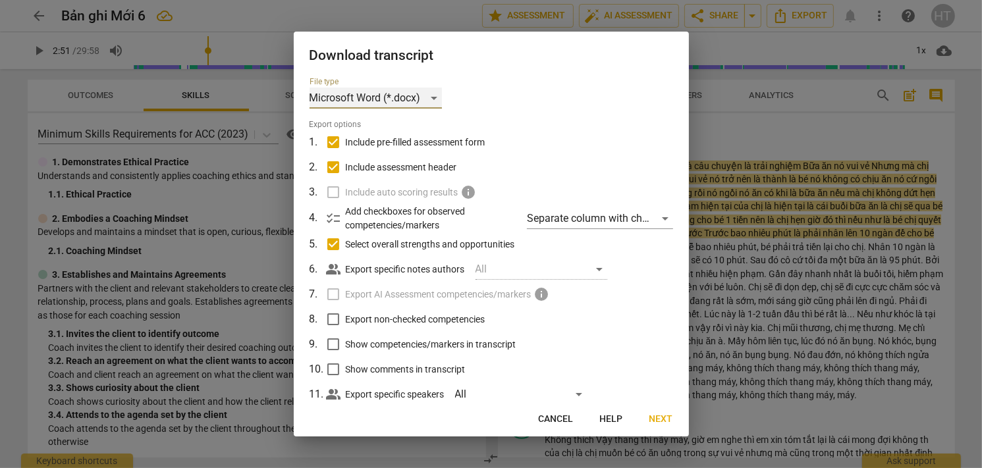
click at [420, 97] on div "Microsoft Word (*.docx)" at bounding box center [375, 98] width 132 height 21
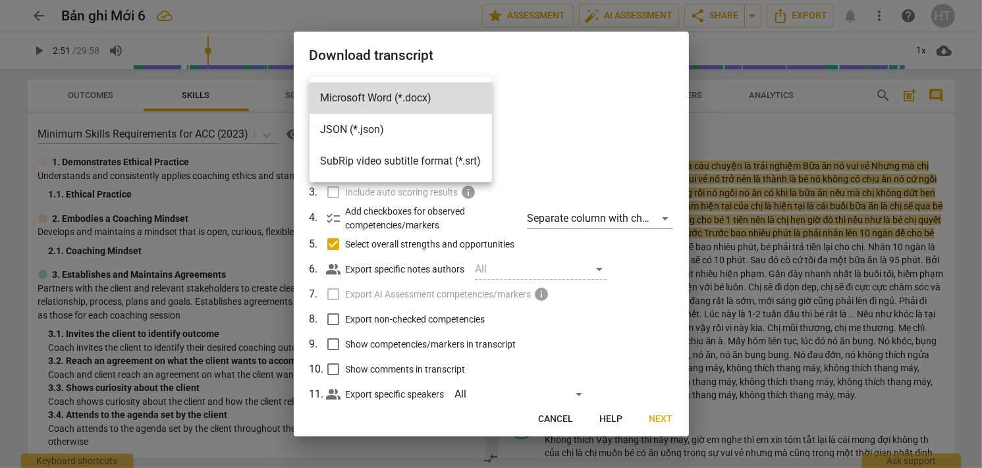
click at [577, 101] on div at bounding box center [491, 234] width 982 height 468
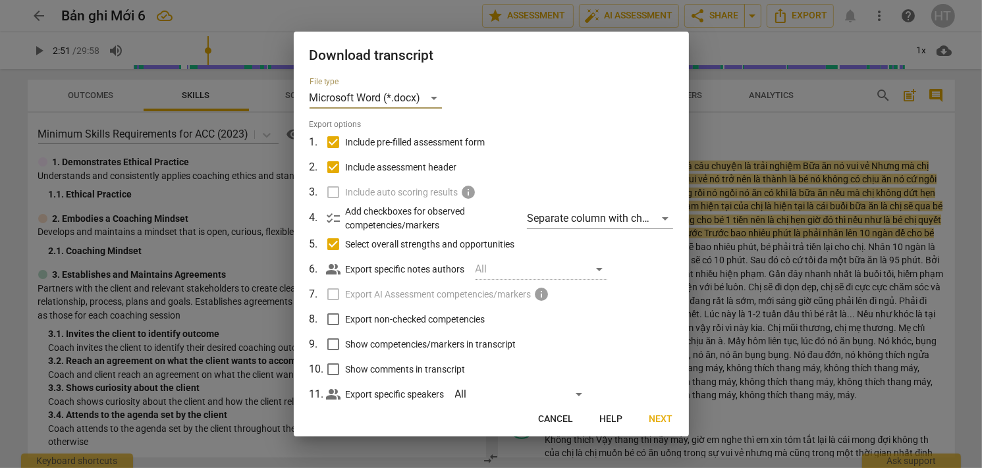
click at [839, 137] on div at bounding box center [491, 234] width 982 height 468
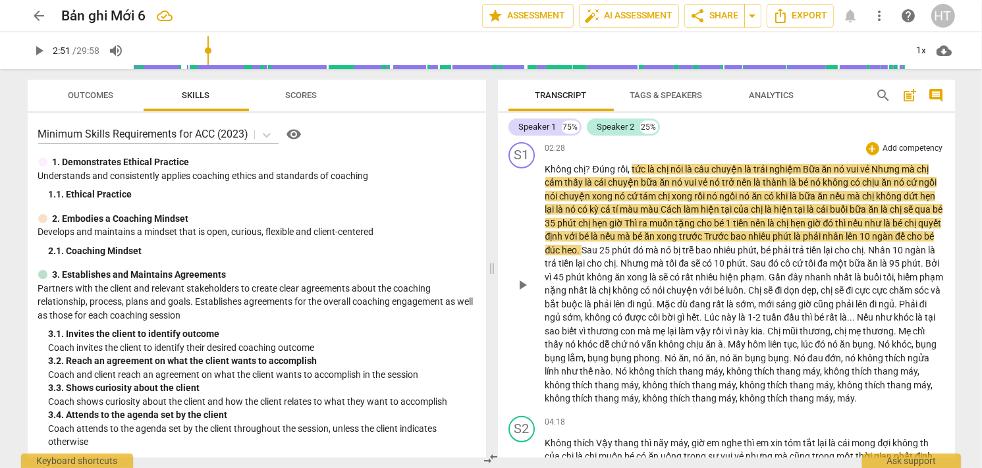
scroll to position [395, 0]
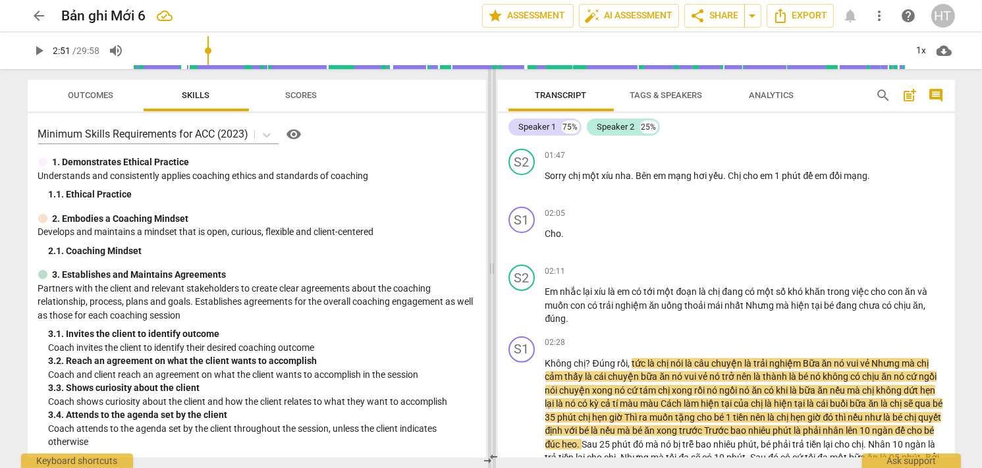
click at [492, 172] on span at bounding box center [492, 268] width 8 height 399
click at [974, 245] on div "arrow_back Bản ghi Mới 6 edit star Assessment auto_fix_high AI Assessment sh…" at bounding box center [491, 234] width 982 height 468
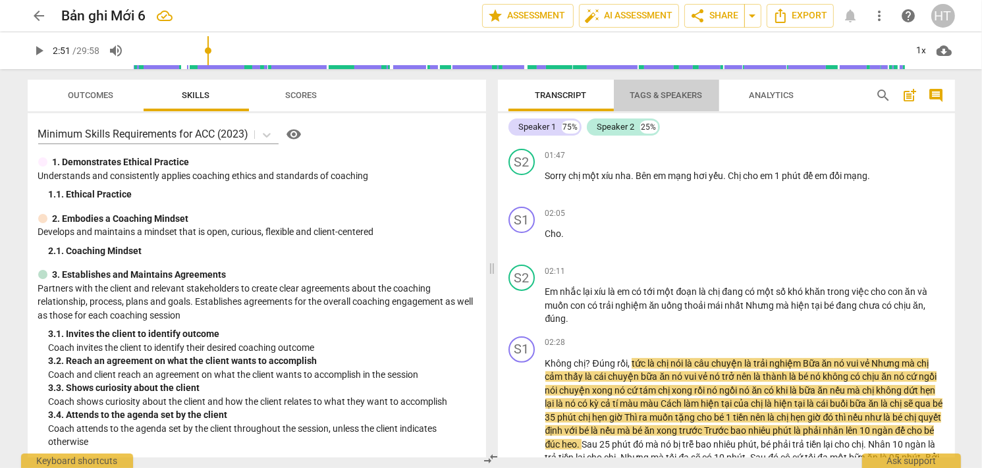
click at [645, 92] on span "Tags & Speakers" at bounding box center [666, 95] width 72 height 10
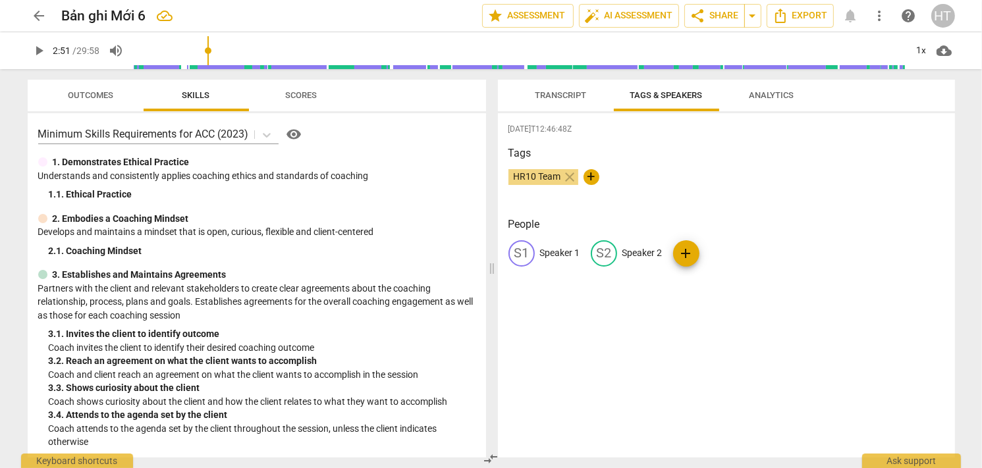
click at [768, 95] on span "Analytics" at bounding box center [771, 95] width 45 height 10
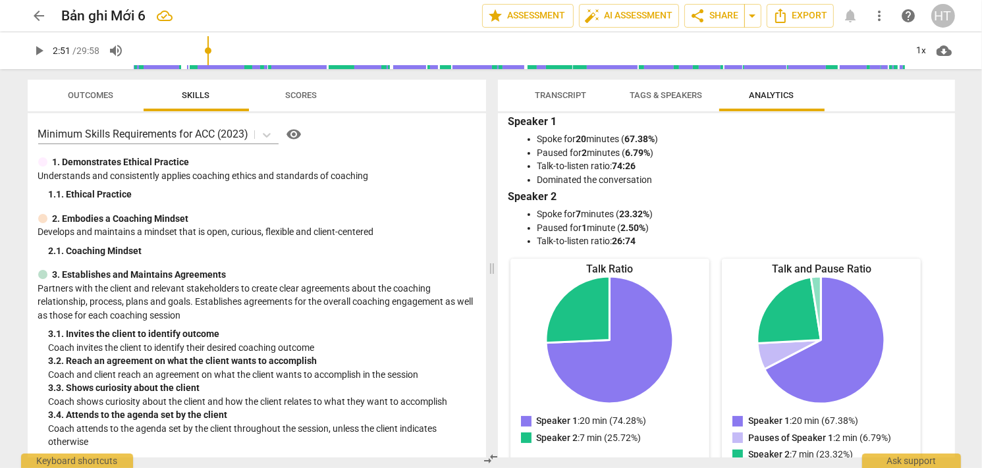
scroll to position [0, 0]
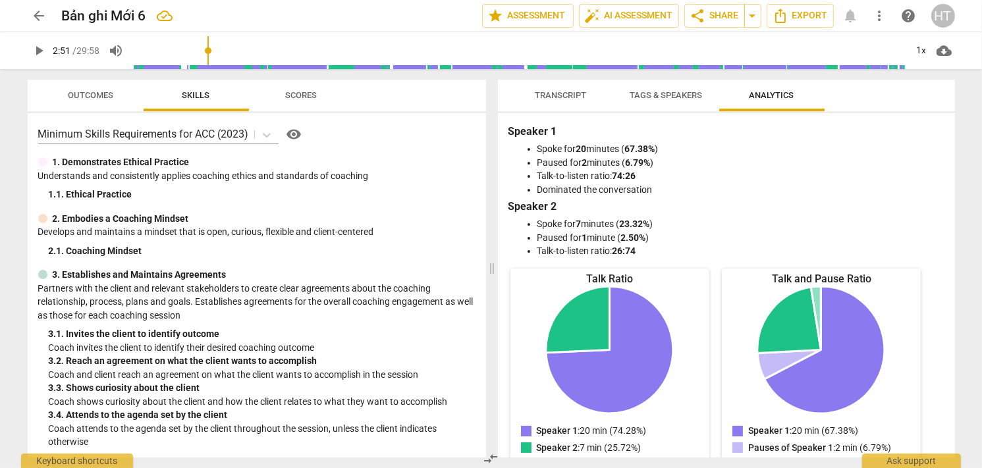
click at [549, 97] on span "Transcript" at bounding box center [560, 95] width 51 height 10
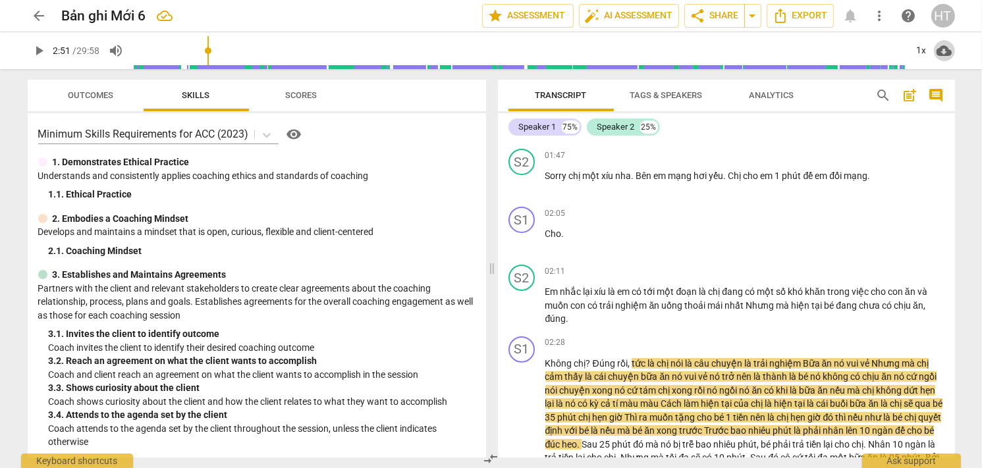
click at [937, 51] on span "cloud_download" at bounding box center [944, 51] width 16 height 16
click at [968, 116] on div at bounding box center [491, 234] width 982 height 468
click at [866, 15] on div "arrow_back Bản ghi Mới 6 edit star Assessment auto_fix_high AI Assessment sh…" at bounding box center [491, 16] width 927 height 24
click at [874, 11] on span "more_vert" at bounding box center [880, 16] width 16 height 16
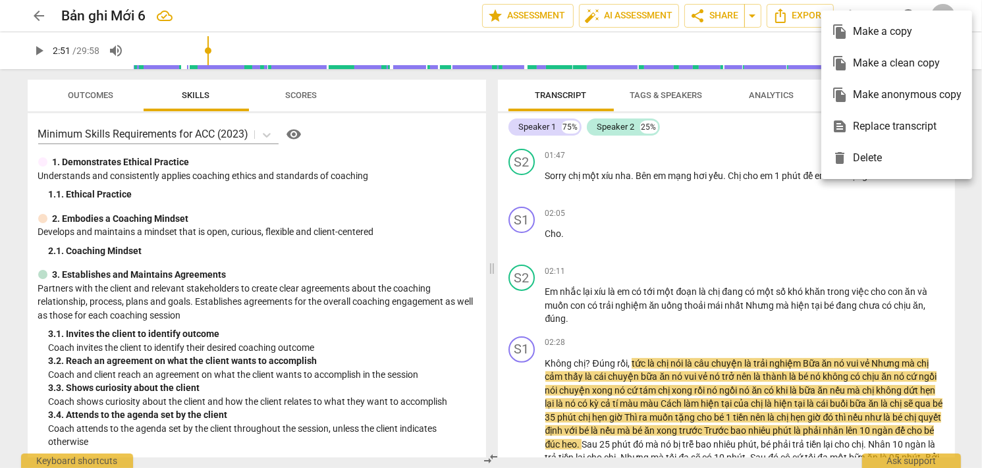
click at [968, 196] on div at bounding box center [491, 234] width 982 height 468
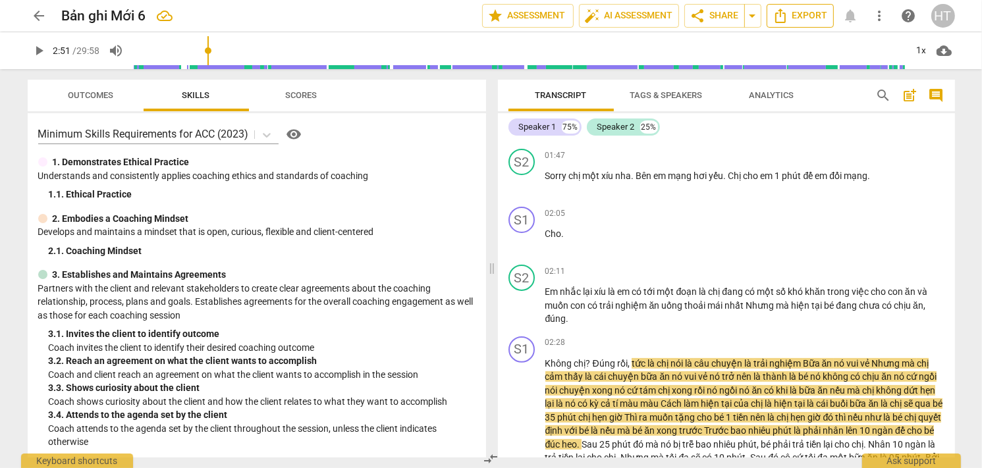
click at [804, 20] on span "Export" at bounding box center [799, 16] width 55 height 16
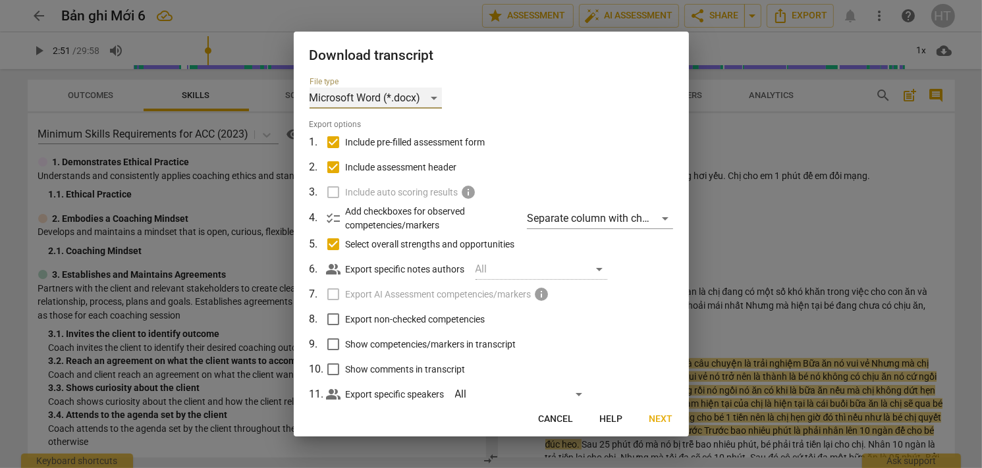
click at [405, 90] on div "Microsoft Word (*.docx)" at bounding box center [375, 98] width 132 height 21
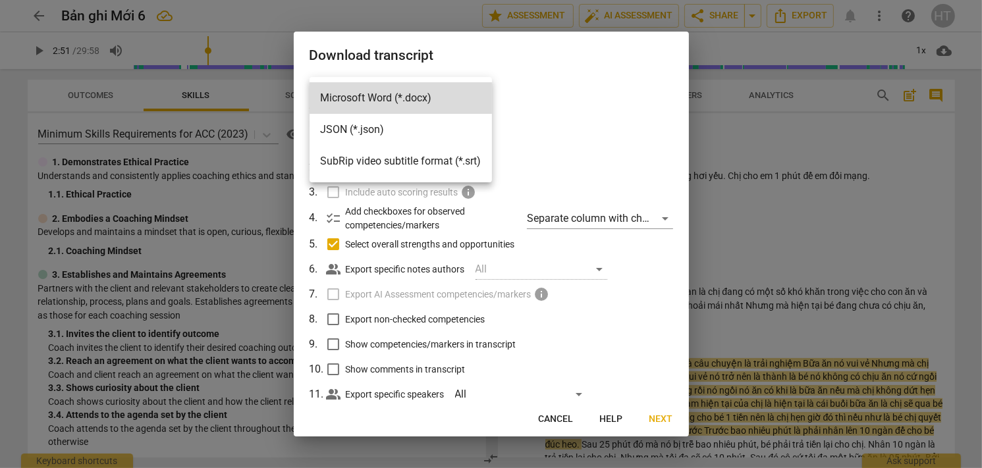
click at [378, 136] on li "JSON (*.json)" at bounding box center [400, 130] width 182 height 32
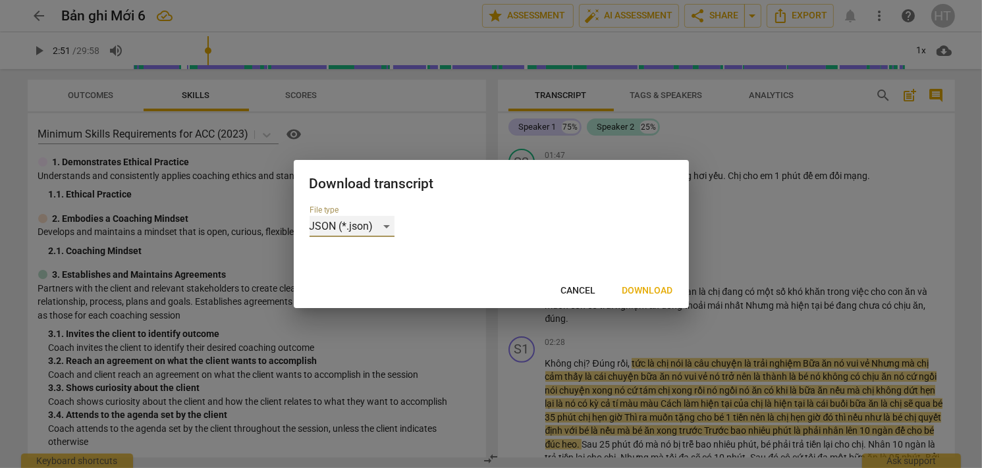
click at [381, 224] on div "JSON (*.json)" at bounding box center [351, 226] width 85 height 21
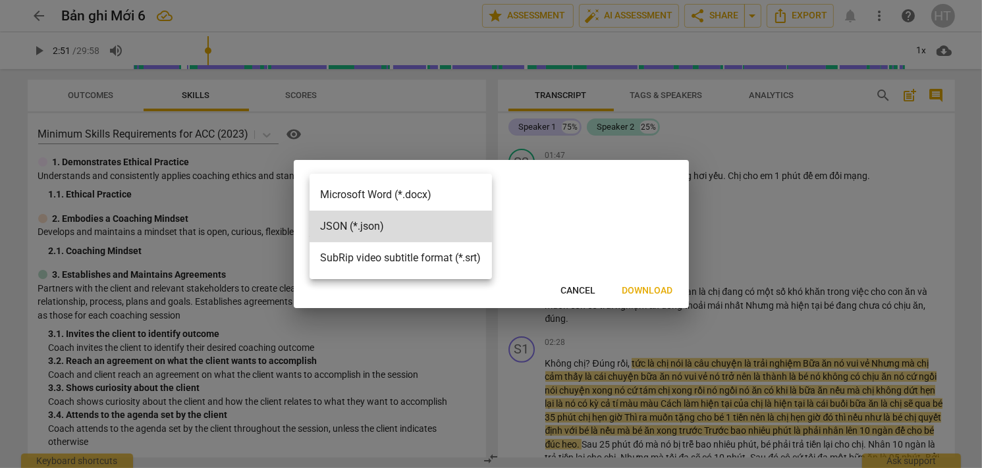
click at [378, 253] on li "SubRip video subtitle format (*.srt)" at bounding box center [400, 258] width 182 height 32
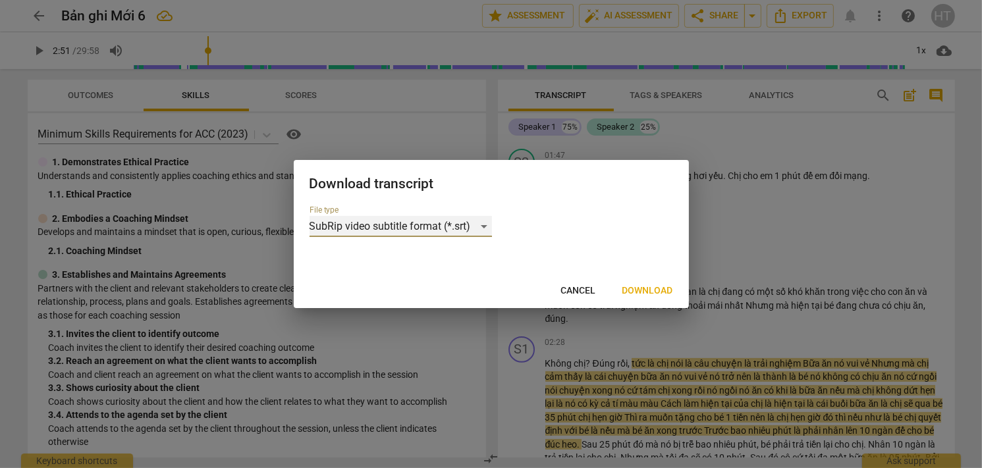
click at [382, 227] on div "SubRip video subtitle format (*.srt)" at bounding box center [400, 226] width 182 height 21
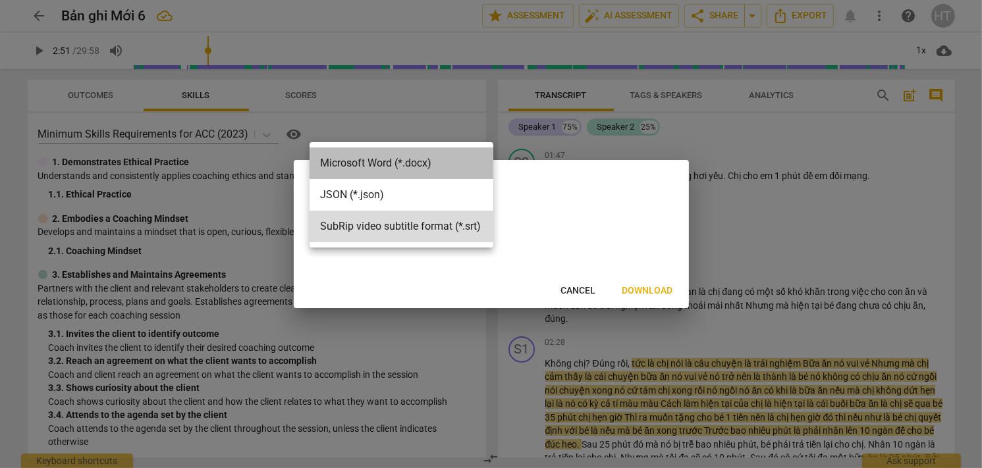
click at [392, 167] on li "Microsoft Word (*.docx)" at bounding box center [401, 163] width 184 height 32
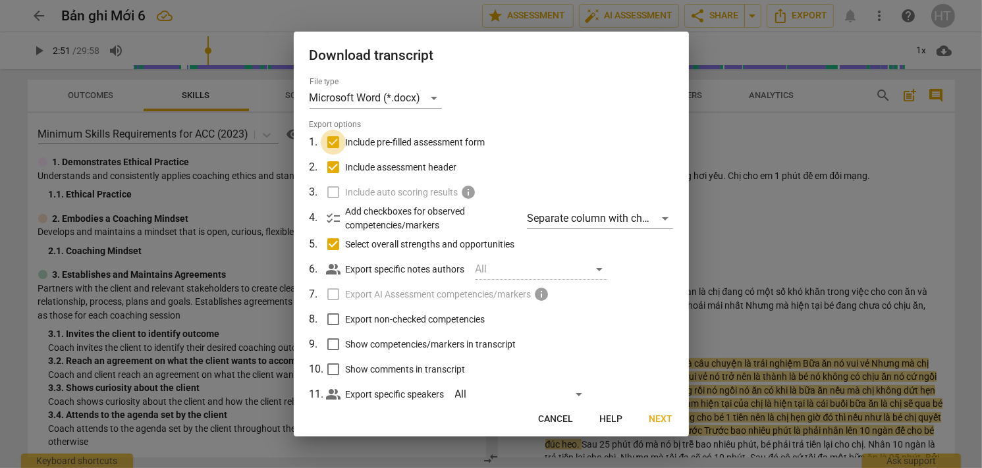
click at [330, 142] on input "Include pre-filled assessment form" at bounding box center [333, 142] width 25 height 25
checkbox input "false"
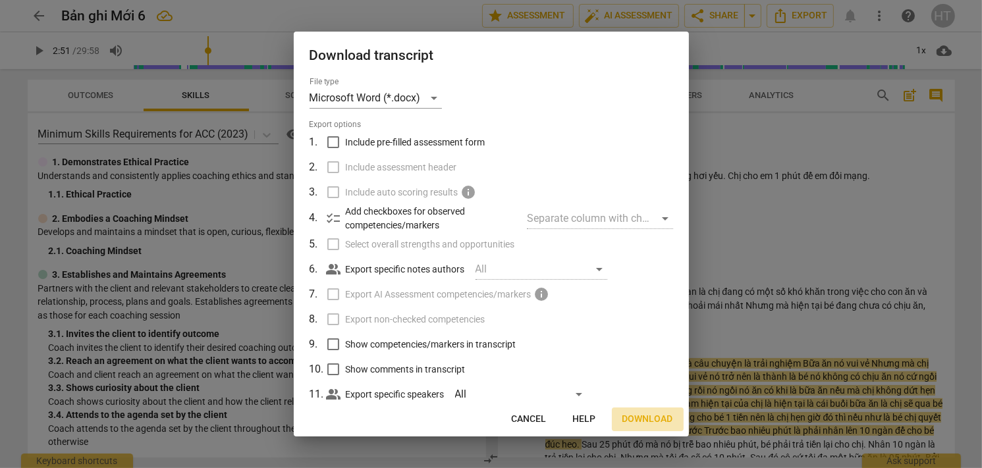
click at [641, 414] on span "Download" at bounding box center [647, 419] width 51 height 13
